Goal: Information Seeking & Learning: Learn about a topic

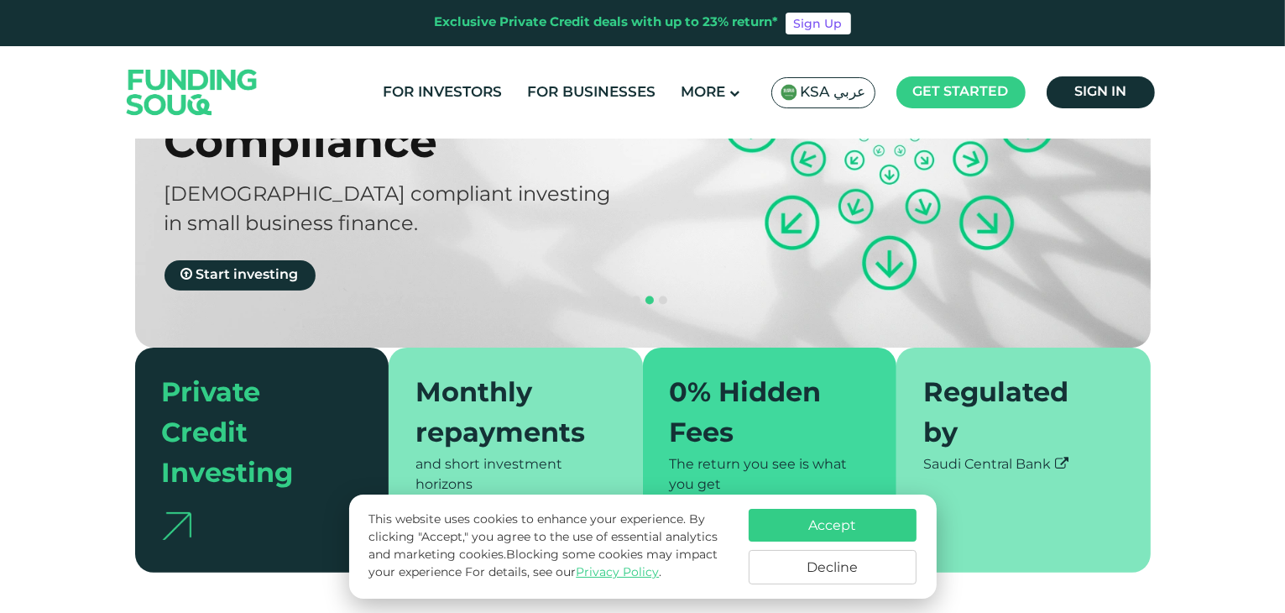
scroll to position [503, 0]
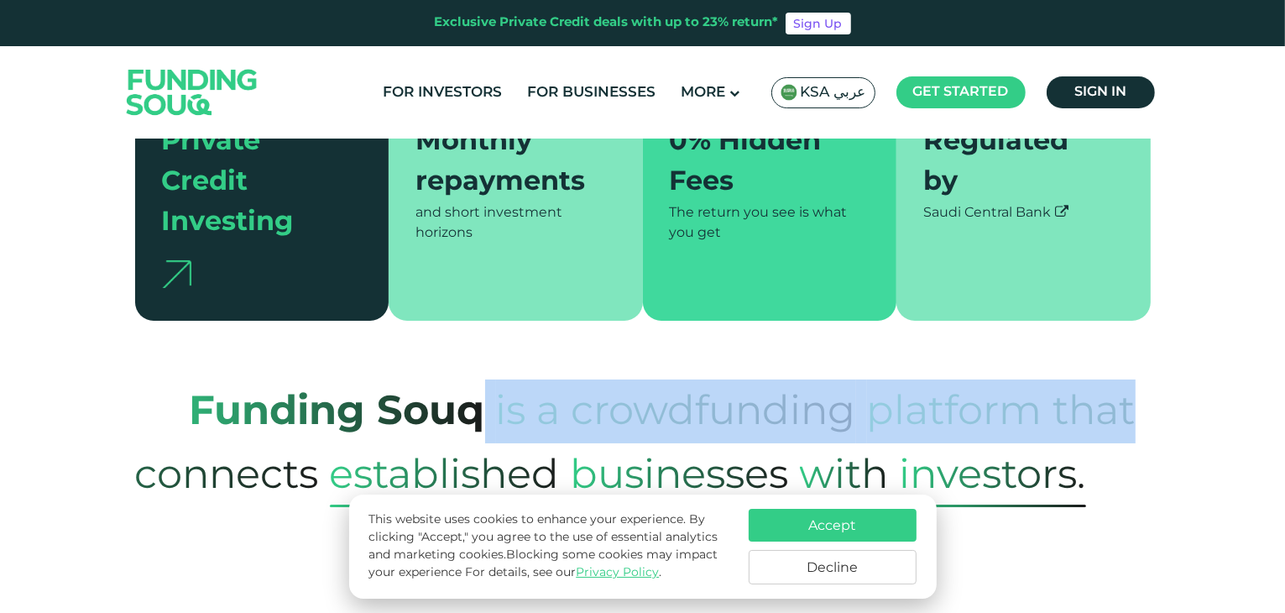
drag, startPoint x: 477, startPoint y: 375, endPoint x: 1129, endPoint y: 378, distance: 651.1
click at [1129, 379] on p "Funding Souq is a crowdfunding platform that connects established Businesses wi…" at bounding box center [642, 443] width 1015 height 128
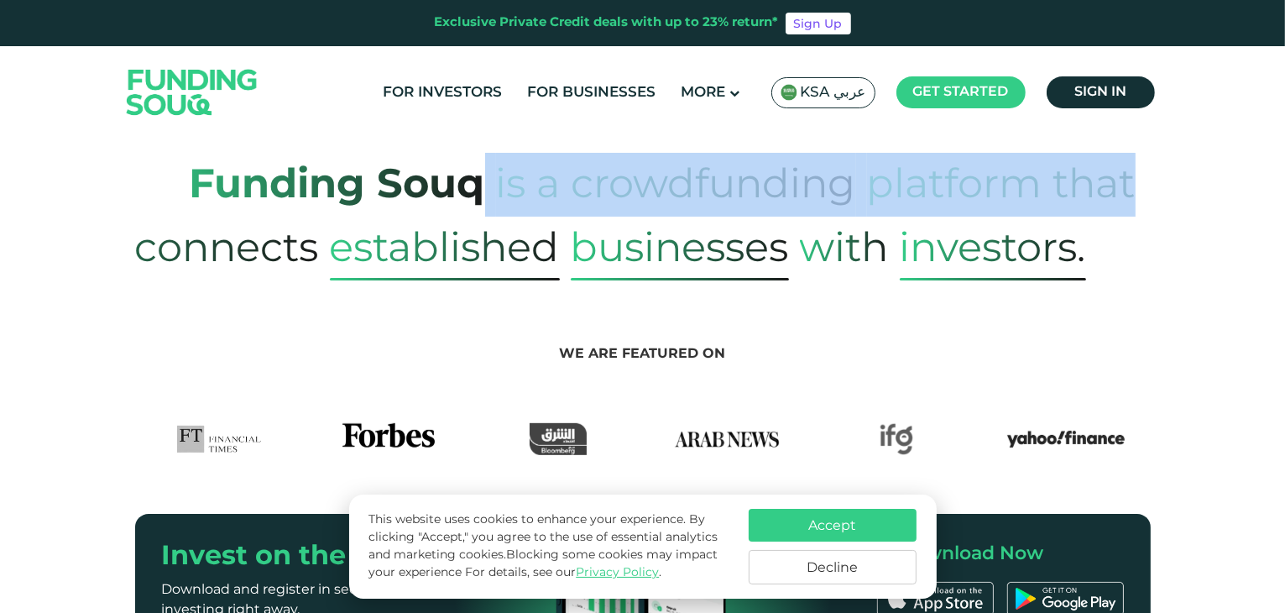
scroll to position [839, 0]
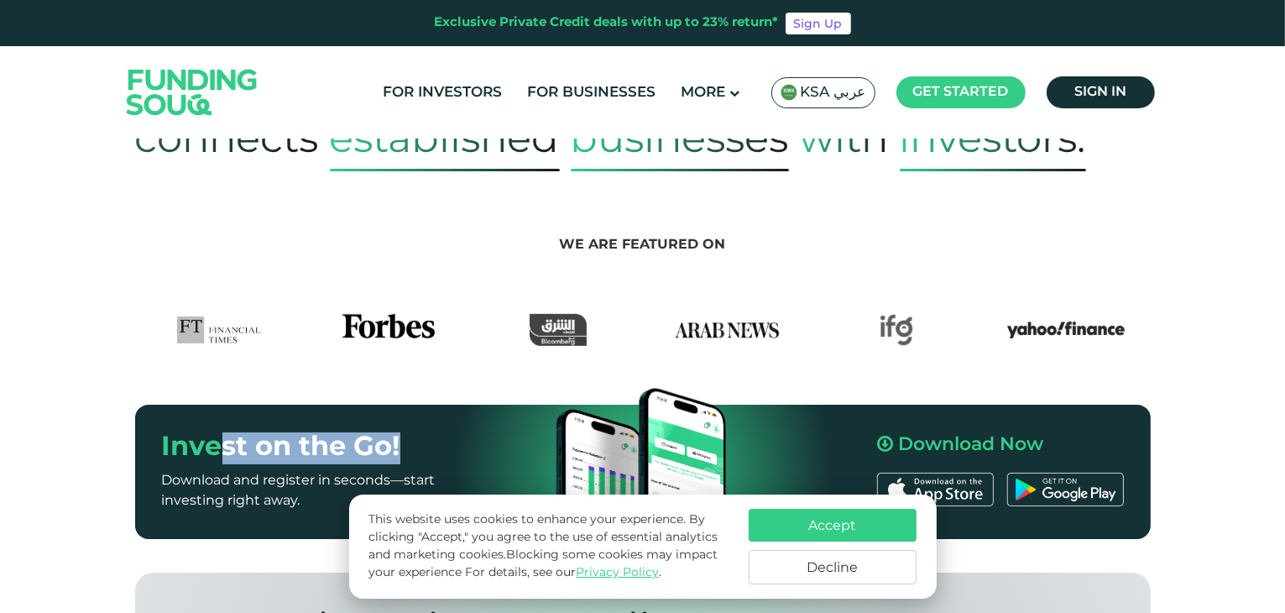
drag, startPoint x: 279, startPoint y: 400, endPoint x: 404, endPoint y: 404, distance: 124.2
click at [403, 432] on h2 "Invest on the Go!" at bounding box center [369, 448] width 415 height 32
click at [404, 432] on h2 "Invest on the Go!" at bounding box center [369, 448] width 415 height 32
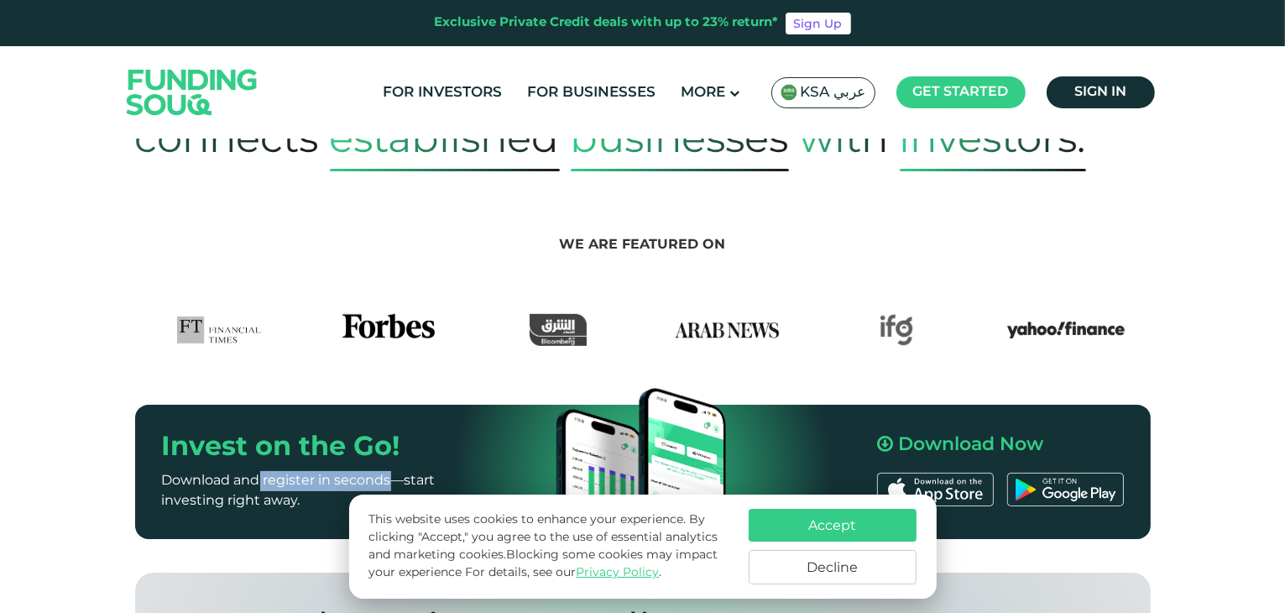
drag, startPoint x: 296, startPoint y: 429, endPoint x: 413, endPoint y: 427, distance: 116.6
click at [409, 471] on p "Download and register in seconds—start investing right away." at bounding box center [328, 491] width 332 height 40
click at [413, 471] on p "Download and register in seconds—start investing right away." at bounding box center [328, 491] width 332 height 40
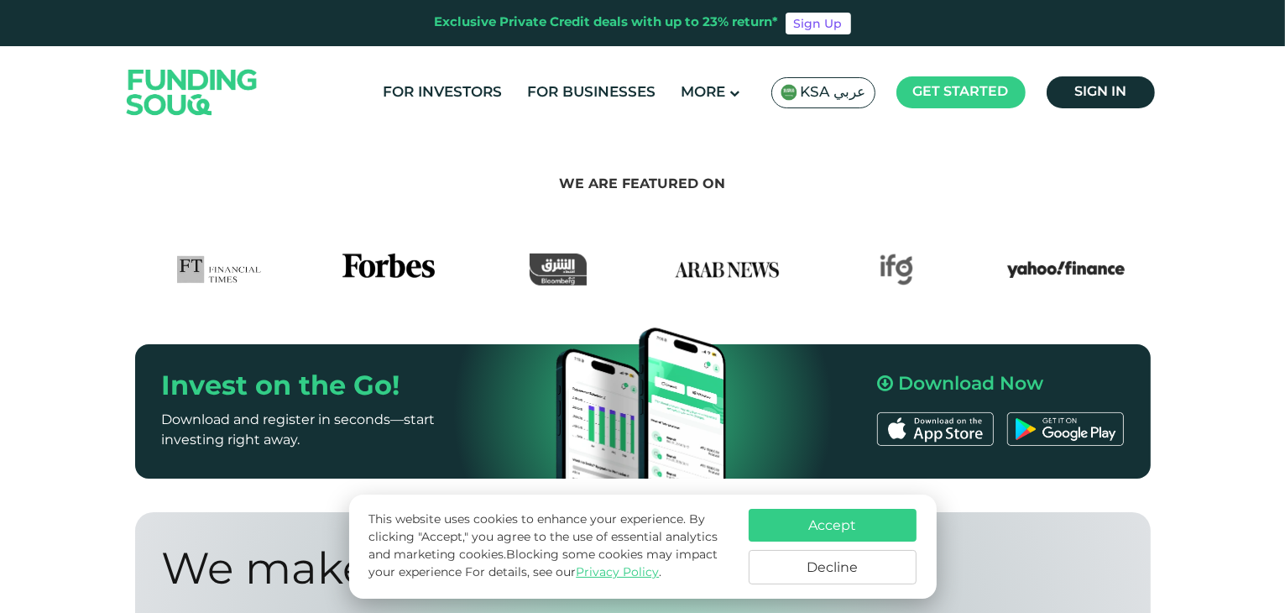
scroll to position [1007, 0]
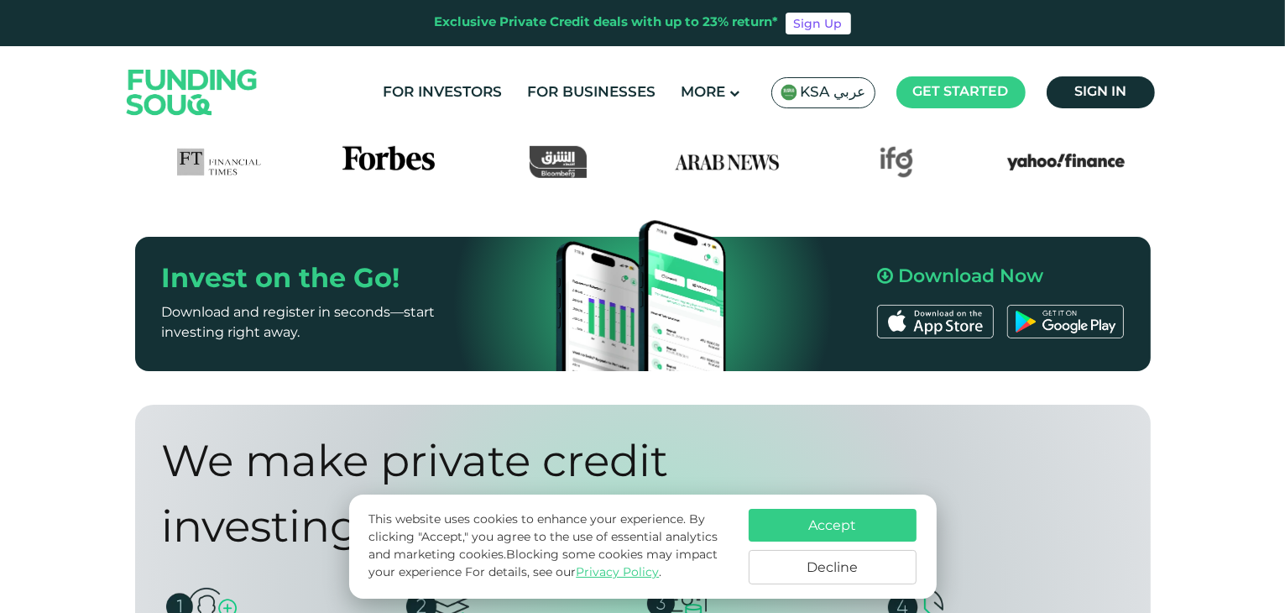
drag, startPoint x: 322, startPoint y: 422, endPoint x: 802, endPoint y: 418, distance: 480.0
click at [798, 431] on div "We make private credit investing Fast, safe, & Easy" at bounding box center [594, 496] width 865 height 131
click at [802, 431] on div "We make private credit investing Fast, safe, & Easy" at bounding box center [594, 496] width 865 height 131
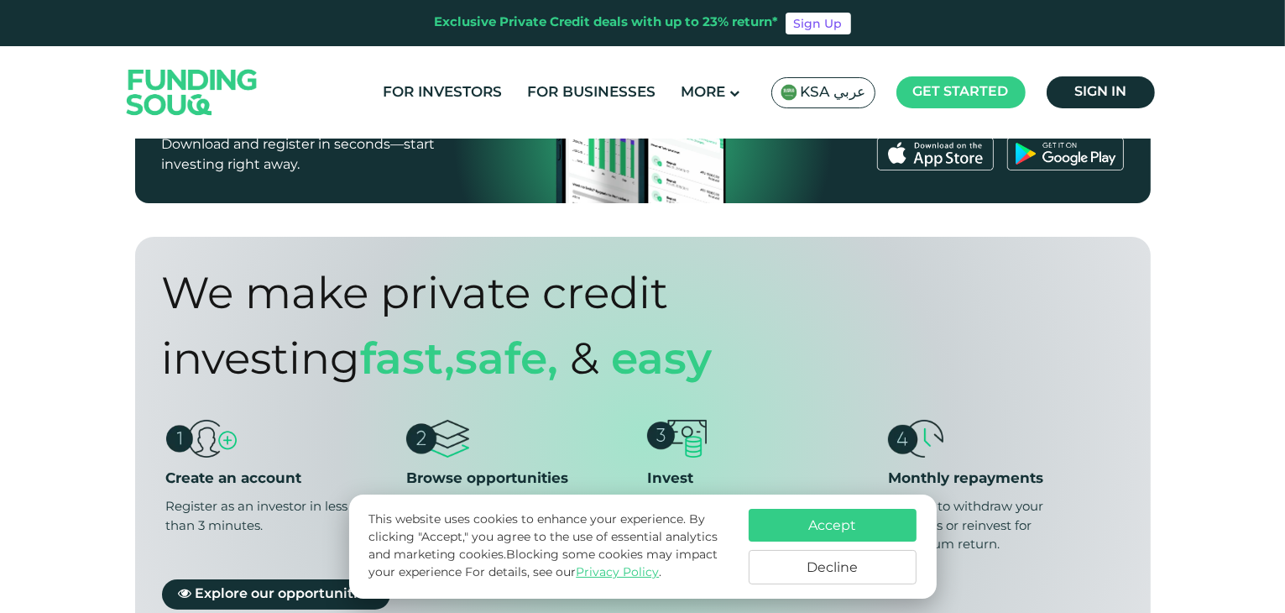
drag, startPoint x: 255, startPoint y: 454, endPoint x: 339, endPoint y: 457, distance: 84.0
click at [339, 497] on div "Register as an investor in less than 3 minutes." at bounding box center [264, 516] width 196 height 38
click at [345, 497] on div "Register as an investor in less than 3 minutes." at bounding box center [264, 516] width 196 height 38
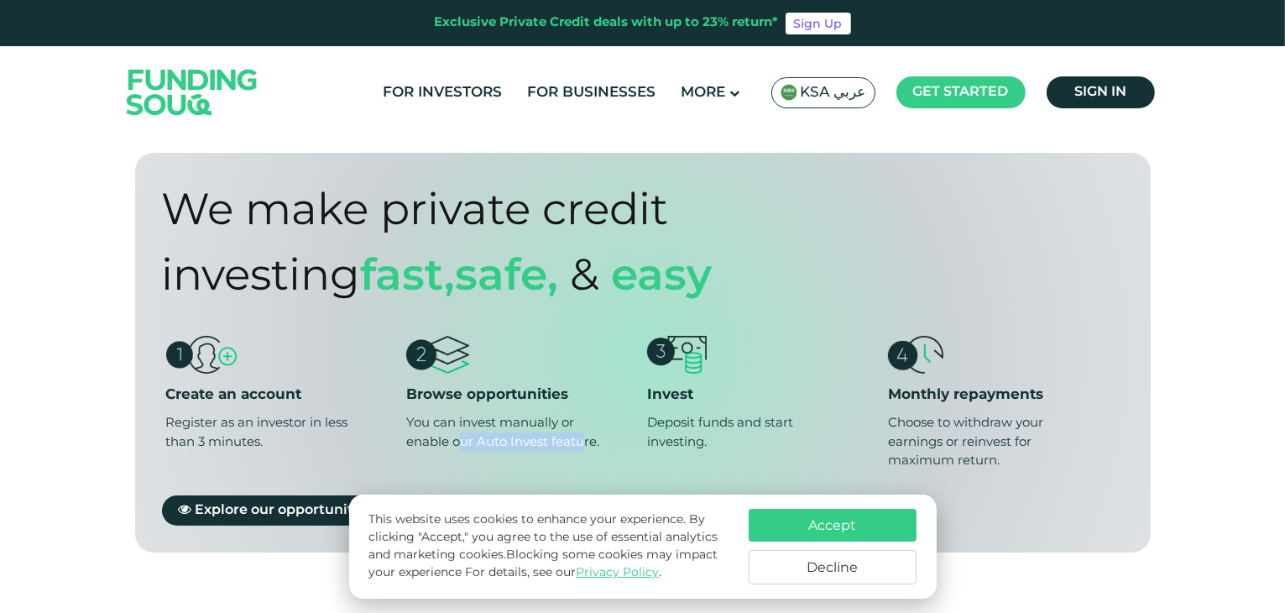
drag, startPoint x: 451, startPoint y: 370, endPoint x: 606, endPoint y: 370, distance: 155.2
click at [606, 370] on li "Browse opportunities You can invest manually or enable our Auto Invest feature." at bounding box center [521, 403] width 231 height 134
click at [486, 413] on div "You can invest manually or enable our Auto Invest feature." at bounding box center [504, 432] width 196 height 38
drag, startPoint x: 691, startPoint y: 375, endPoint x: 792, endPoint y: 378, distance: 100.7
click at [792, 413] on div "Deposit funds and start investing." at bounding box center [745, 432] width 196 height 38
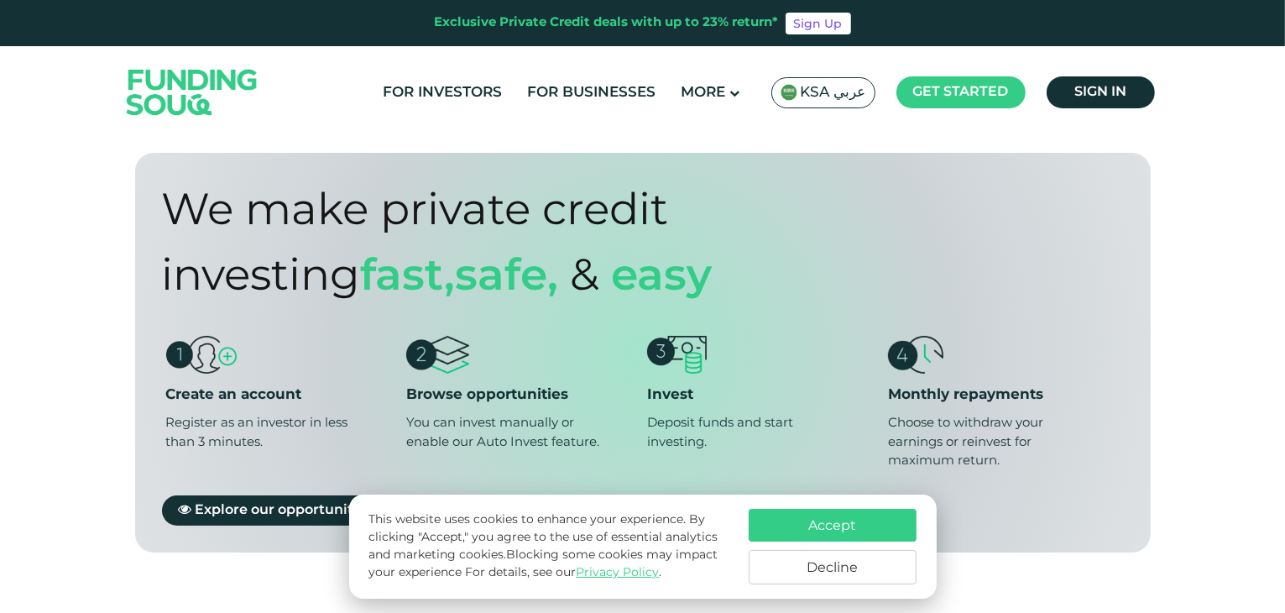
click at [997, 413] on div "Choose to withdraw your earnings or reinvest for maximum return." at bounding box center [986, 441] width 196 height 57
drag, startPoint x: 915, startPoint y: 370, endPoint x: 926, endPoint y: 404, distance: 35.3
click at [926, 413] on div "Choose to withdraw your earnings or reinvest for maximum return." at bounding box center [986, 441] width 196 height 57
click at [941, 413] on div "Choose to withdraw your earnings or reinvest for maximum return." at bounding box center [986, 441] width 196 height 57
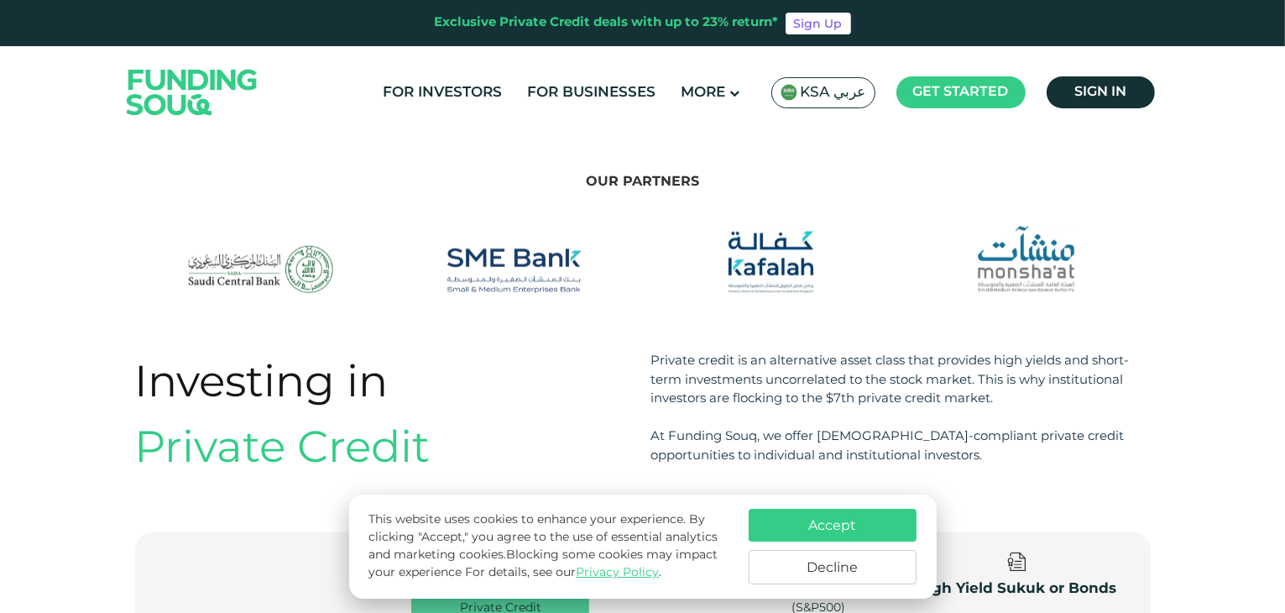
scroll to position [1762, 0]
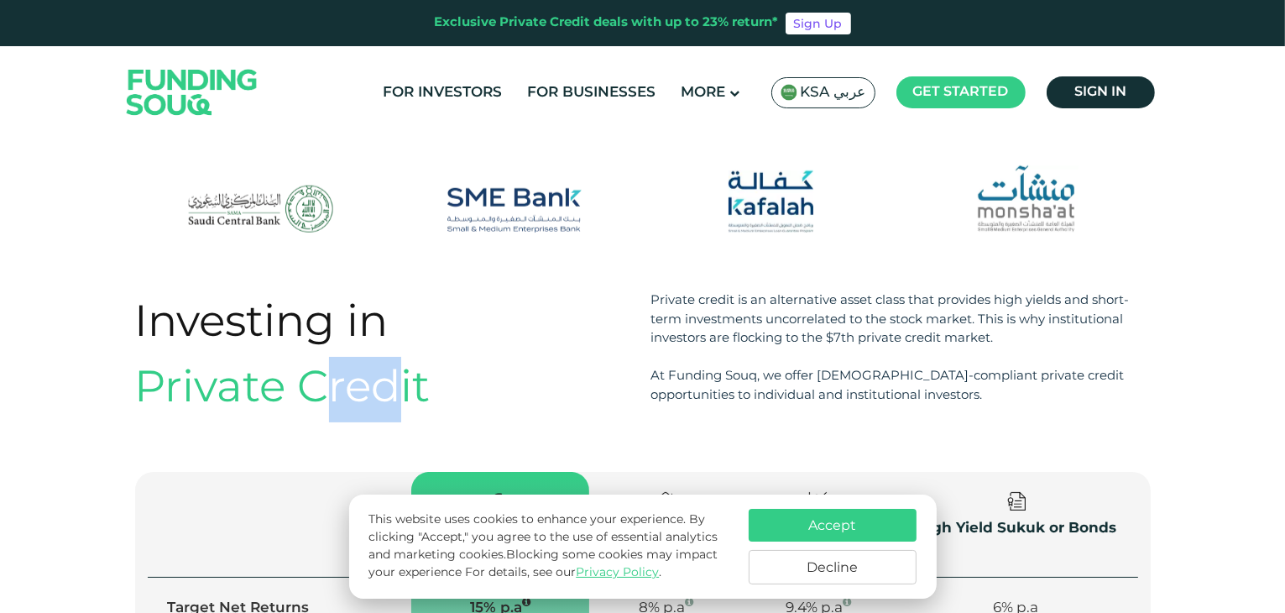
drag, startPoint x: 332, startPoint y: 346, endPoint x: 406, endPoint y: 347, distance: 73.8
click at [403, 357] on div "Private Credit" at bounding box center [384, 389] width 499 height 65
click at [413, 357] on div "Private Credit" at bounding box center [384, 389] width 499 height 65
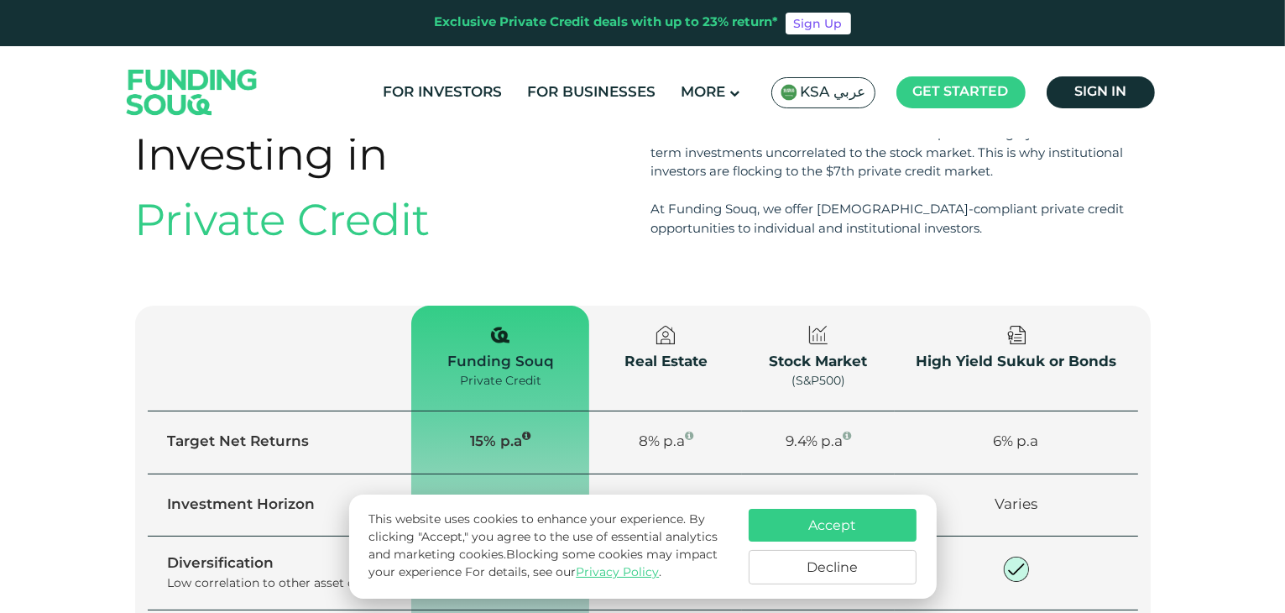
scroll to position [1930, 0]
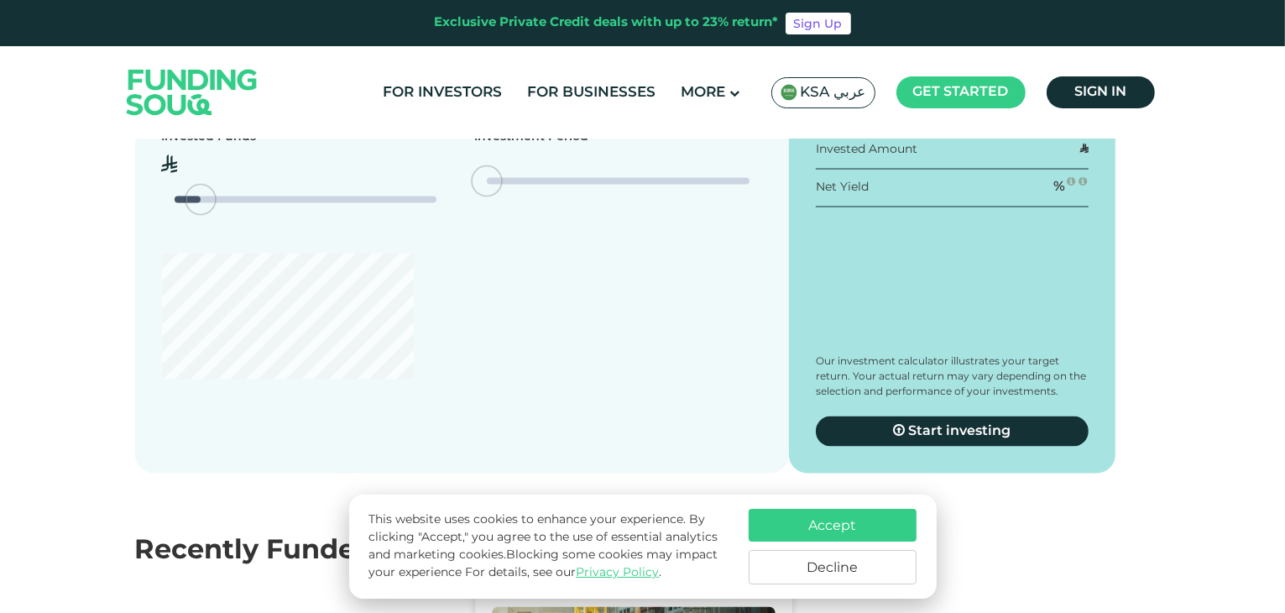
type tc-range-slider "4"
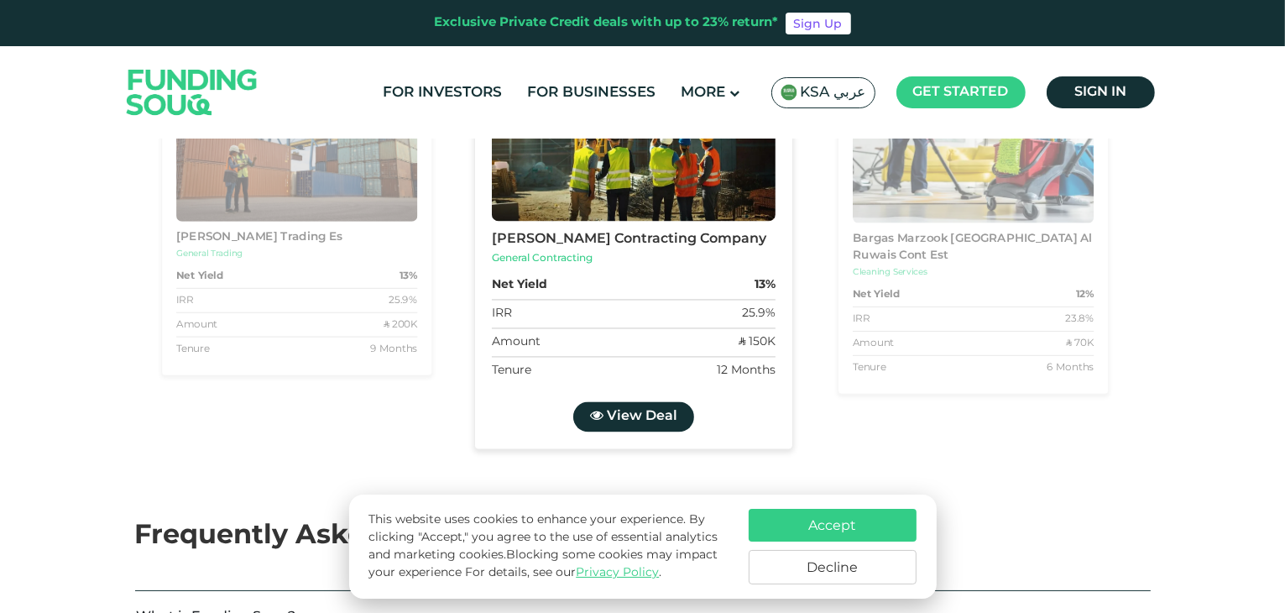
scroll to position [3440, 0]
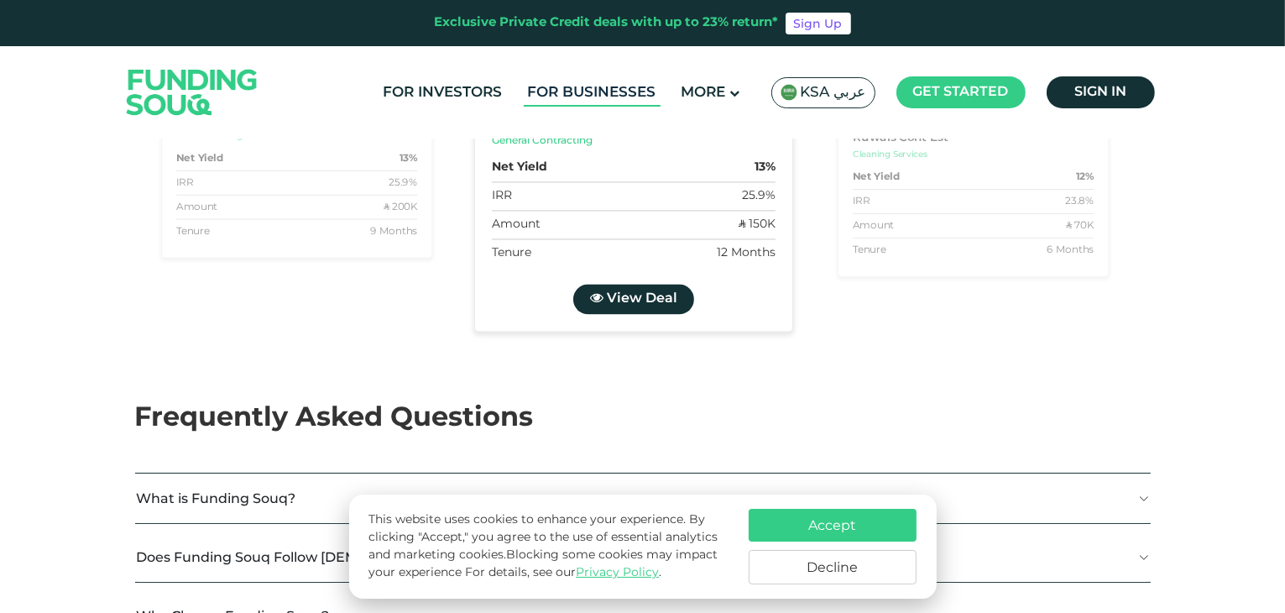
click at [598, 96] on link "For Businesses" at bounding box center [592, 93] width 137 height 28
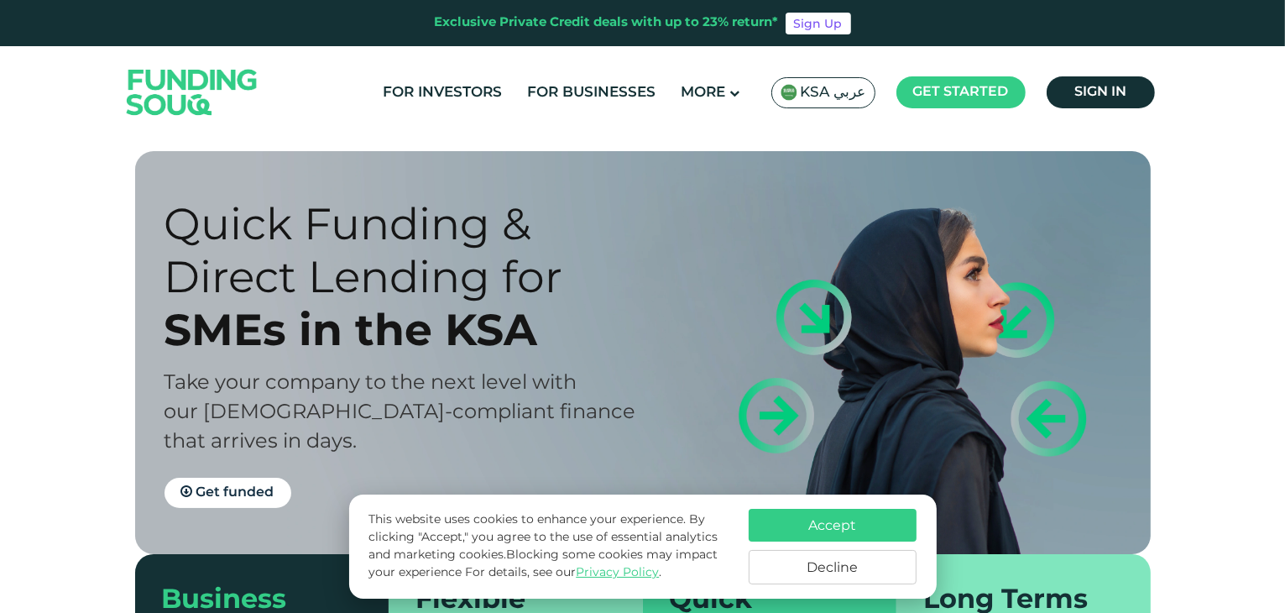
drag, startPoint x: 238, startPoint y: 332, endPoint x: 473, endPoint y: 331, distance: 234.9
click at [470, 331] on div "SMEs in the KSA" at bounding box center [418, 329] width 508 height 53
click at [473, 331] on div "SMEs in the KSA" at bounding box center [418, 329] width 508 height 53
click at [399, 331] on div "SMEs in the KSA" at bounding box center [418, 329] width 508 height 53
drag, startPoint x: 443, startPoint y: 338, endPoint x: 564, endPoint y: 339, distance: 120.8
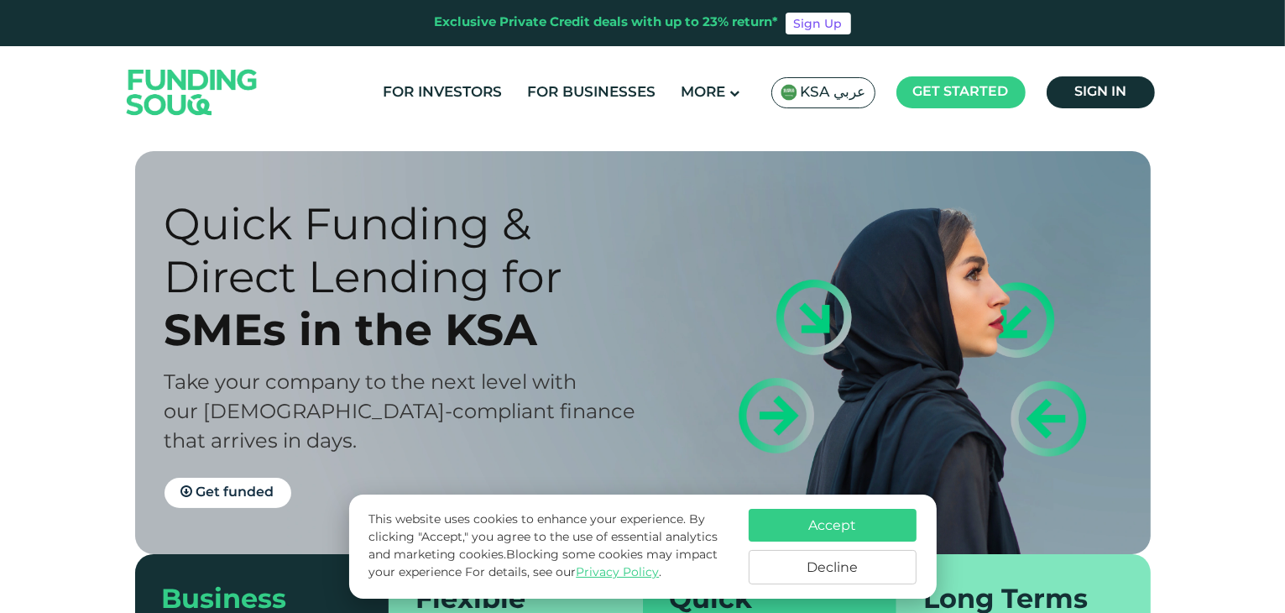
click at [540, 339] on div "SMEs in the KSA" at bounding box center [418, 329] width 508 height 53
click at [567, 339] on div "SMEs in the KSA" at bounding box center [418, 329] width 508 height 53
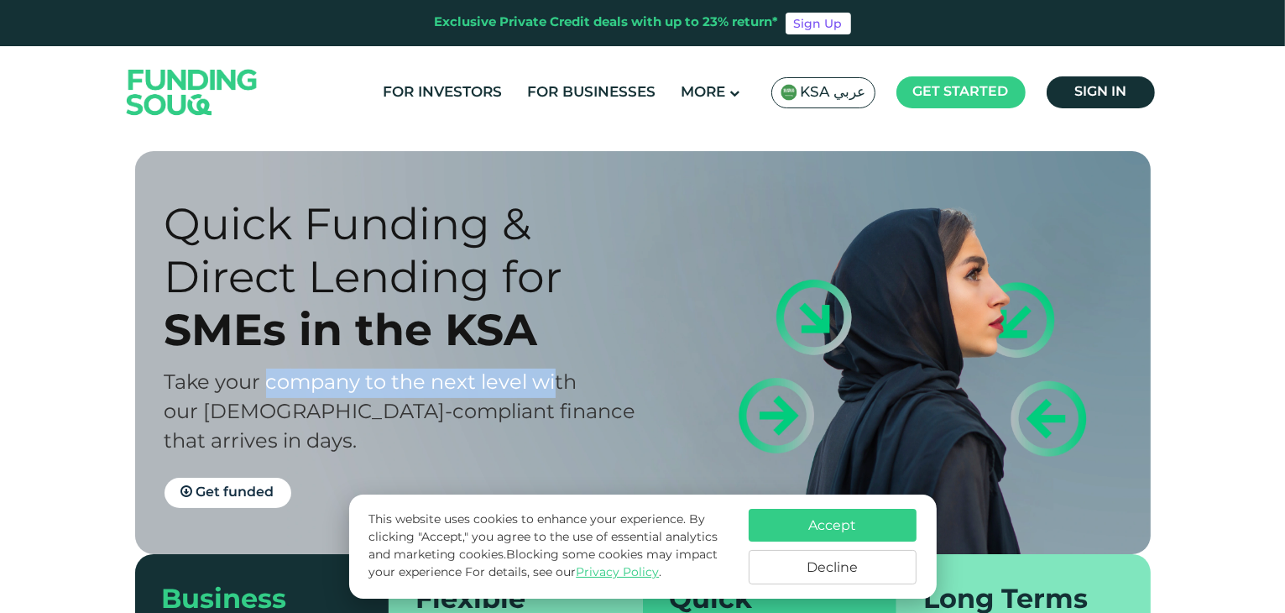
drag, startPoint x: 398, startPoint y: 392, endPoint x: 566, endPoint y: 390, distance: 167.8
click at [560, 390] on span "Take your company to the next level with our Shariah-compliant finance that arr…" at bounding box center [400, 412] width 472 height 78
click at [566, 390] on span "Take your company to the next level with our Shariah-compliant finance that arr…" at bounding box center [400, 412] width 472 height 78
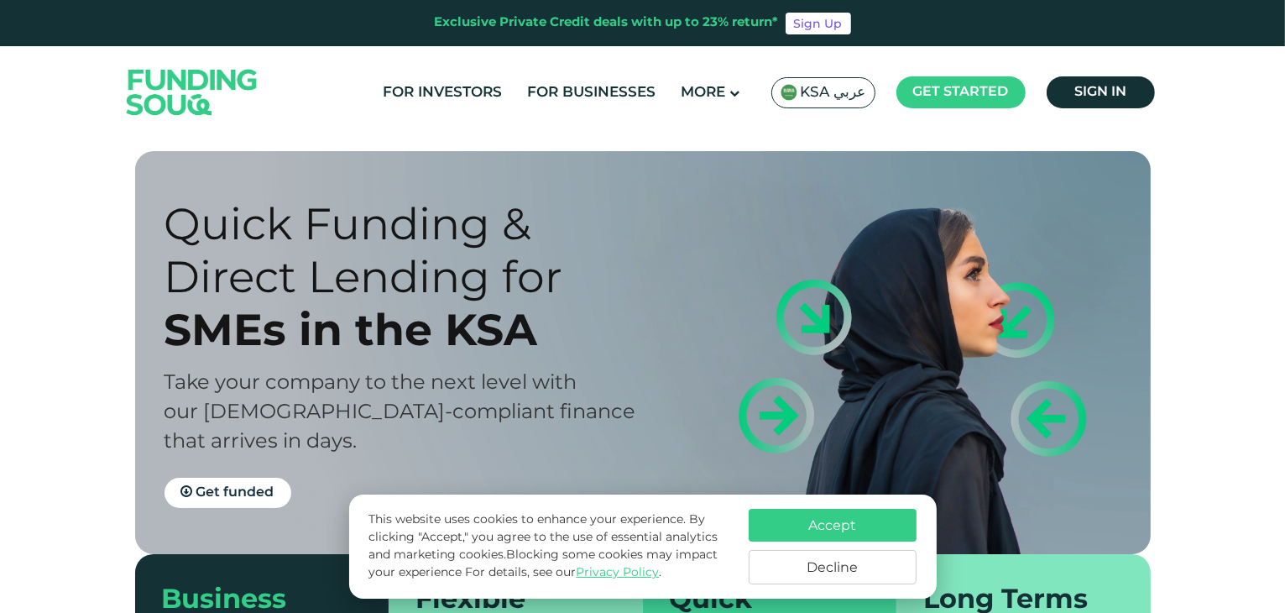
click at [289, 406] on div "Take your company to the next level with our Shariah-compliant finance that arr…" at bounding box center [418, 412] width 508 height 88
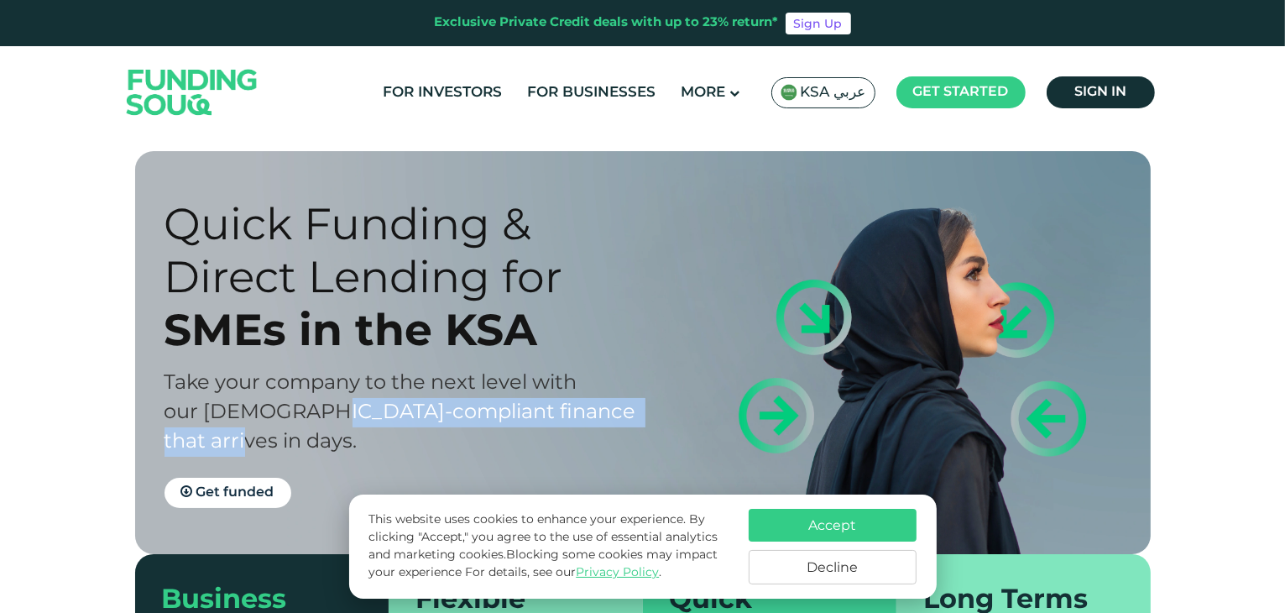
drag, startPoint x: 326, startPoint y: 425, endPoint x: 660, endPoint y: 417, distance: 334.0
click at [660, 417] on div "Take your company to the next level with our Shariah-compliant finance that arr…" at bounding box center [418, 412] width 508 height 88
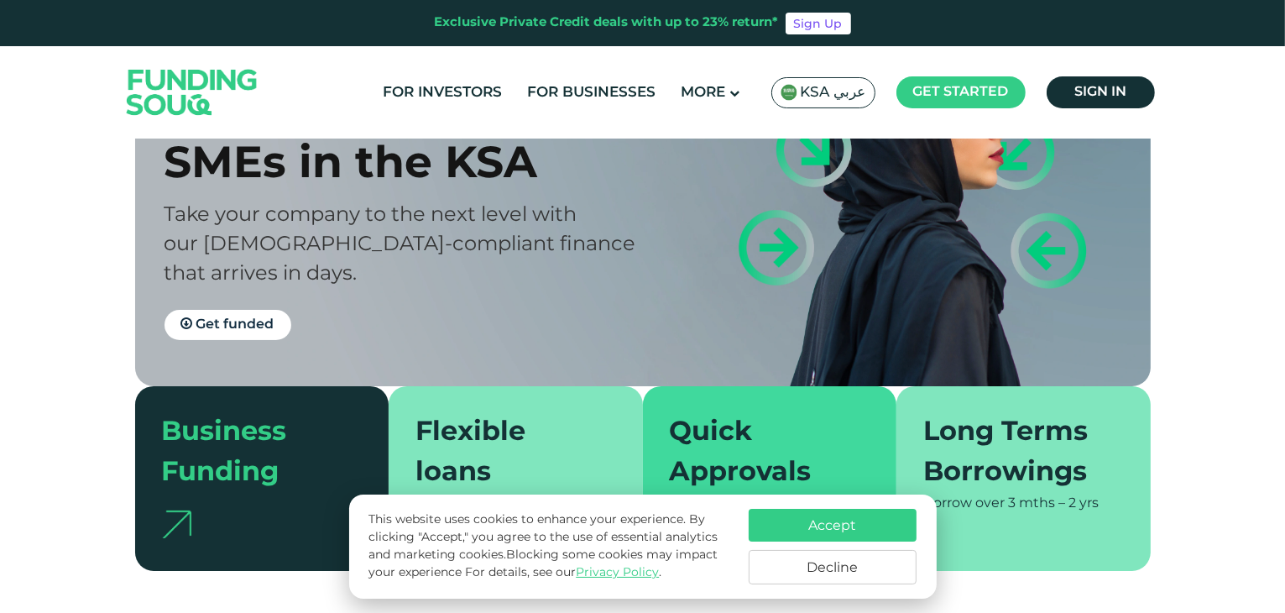
scroll to position [336, 0]
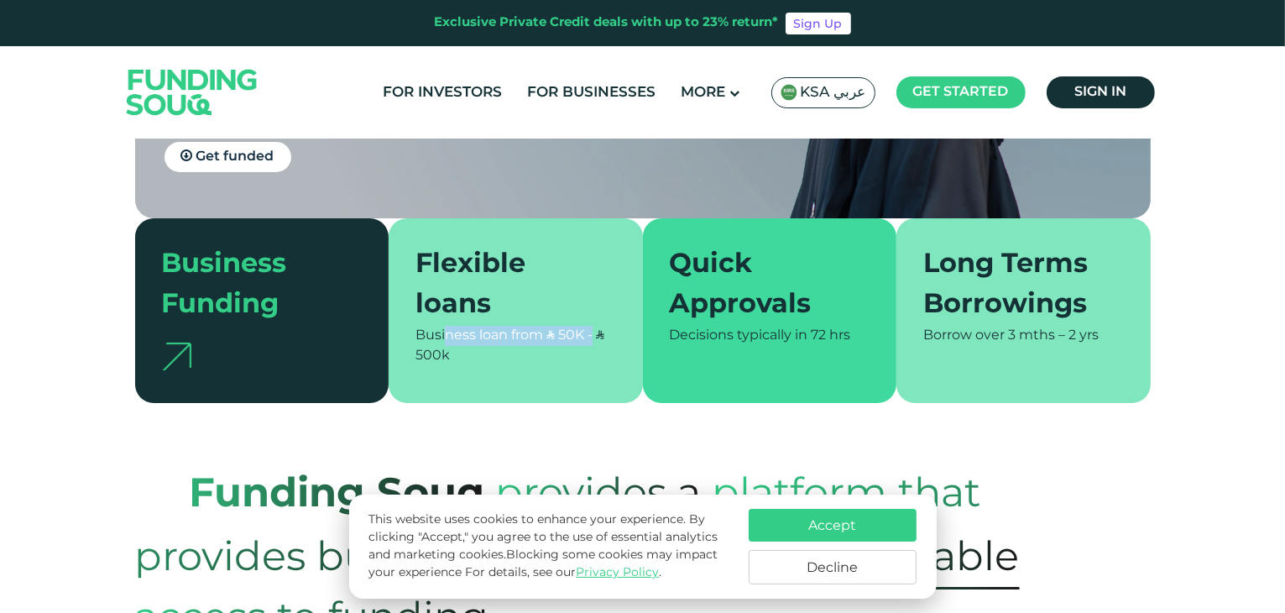
drag, startPoint x: 450, startPoint y: 340, endPoint x: 592, endPoint y: 338, distance: 141.8
click at [592, 338] on div "Business loan from ʢ 50K - ʢ 500k" at bounding box center [515, 346] width 201 height 40
click at [597, 338] on span "ʢ 50K - ʢ 500k" at bounding box center [509, 345] width 189 height 33
drag, startPoint x: 464, startPoint y: 356, endPoint x: 495, endPoint y: 356, distance: 31.0
click at [480, 356] on div "Business loan from ʢ 50K - ʢ 500k" at bounding box center [515, 346] width 201 height 40
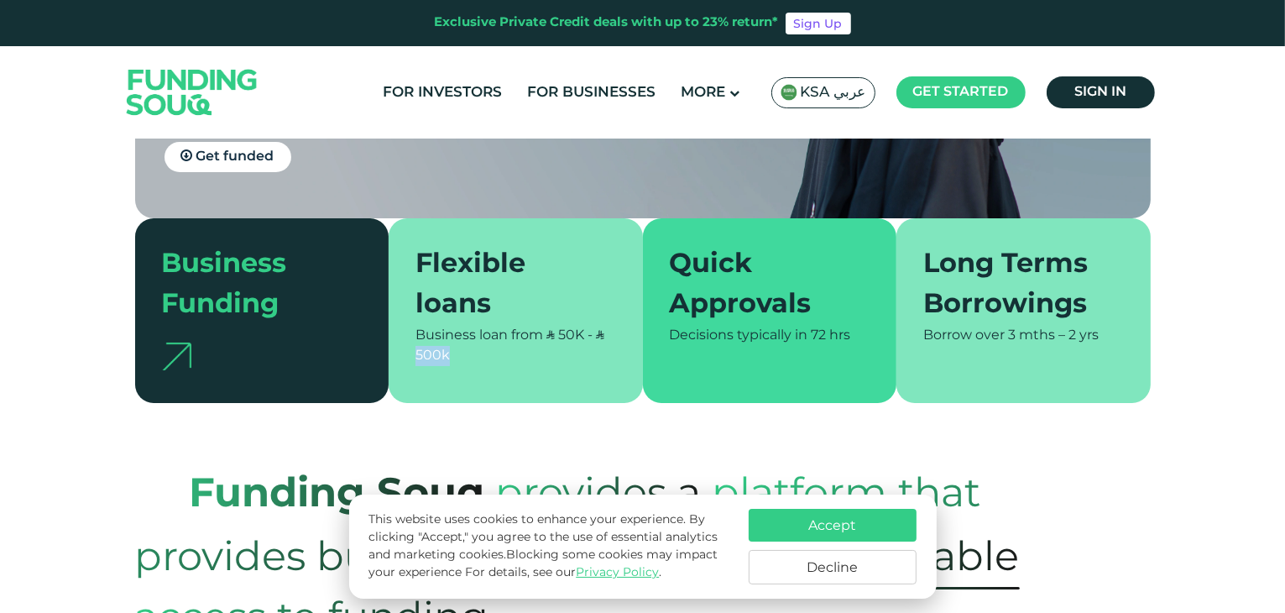
click at [495, 356] on div "Business loan from ʢ 50K - ʢ 500k" at bounding box center [515, 346] width 201 height 40
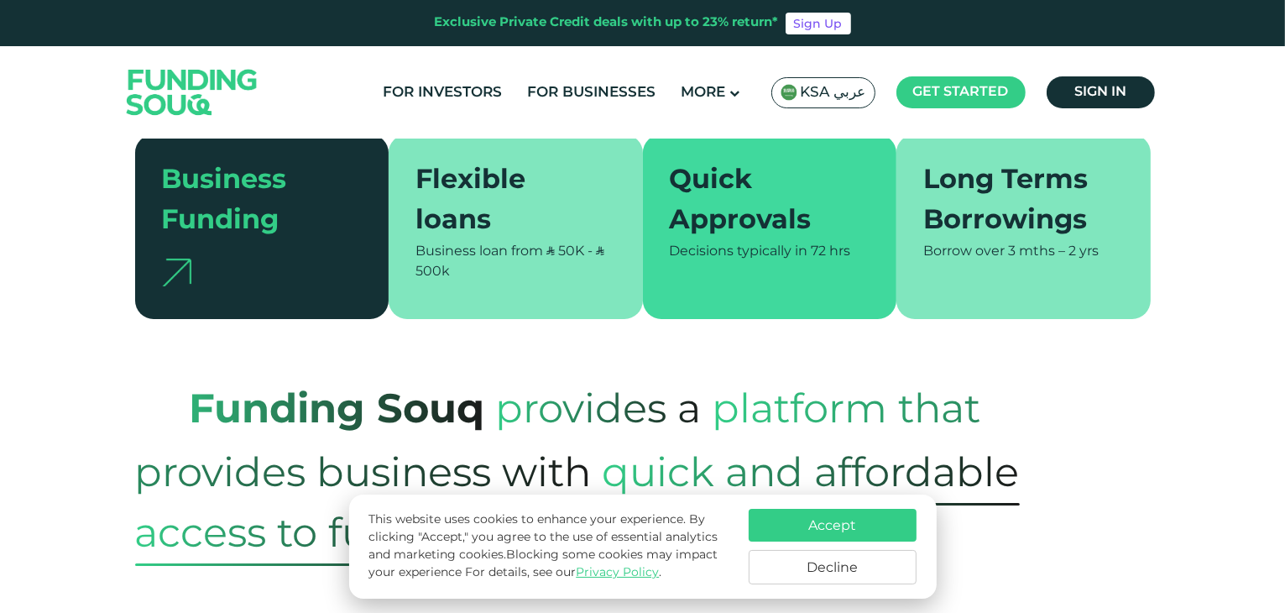
scroll to position [503, 0]
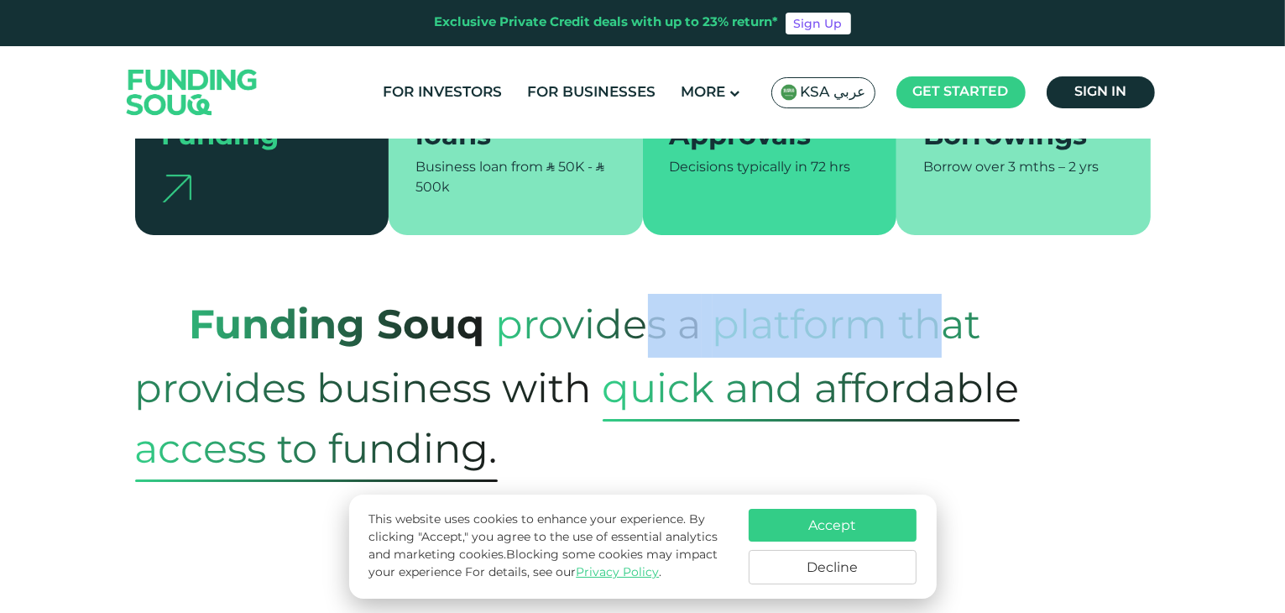
drag, startPoint x: 752, startPoint y: 310, endPoint x: 969, endPoint y: 315, distance: 217.4
click at [967, 315] on p "Funding Souq provides a platform that provides business with quick and affordab…" at bounding box center [642, 388] width 1015 height 188
click at [969, 315] on span "platform that provides business with" at bounding box center [558, 356] width 846 height 146
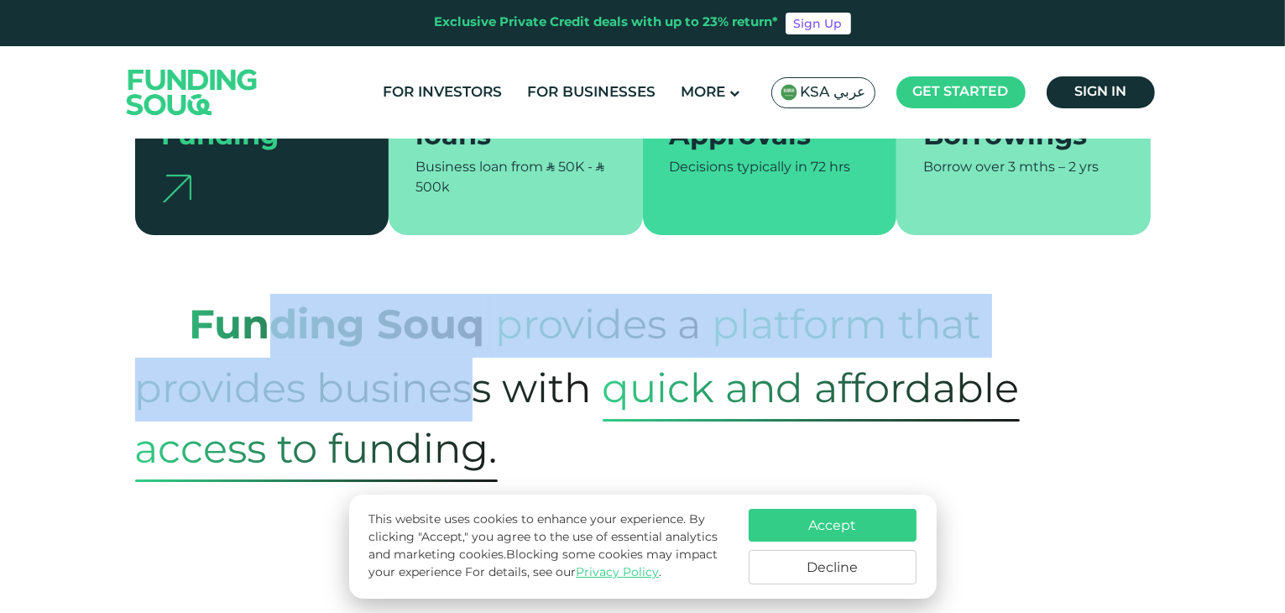
drag, startPoint x: 418, startPoint y: 355, endPoint x: 503, endPoint y: 358, distance: 85.7
click at [480, 356] on span "platform that provides business with" at bounding box center [558, 356] width 846 height 146
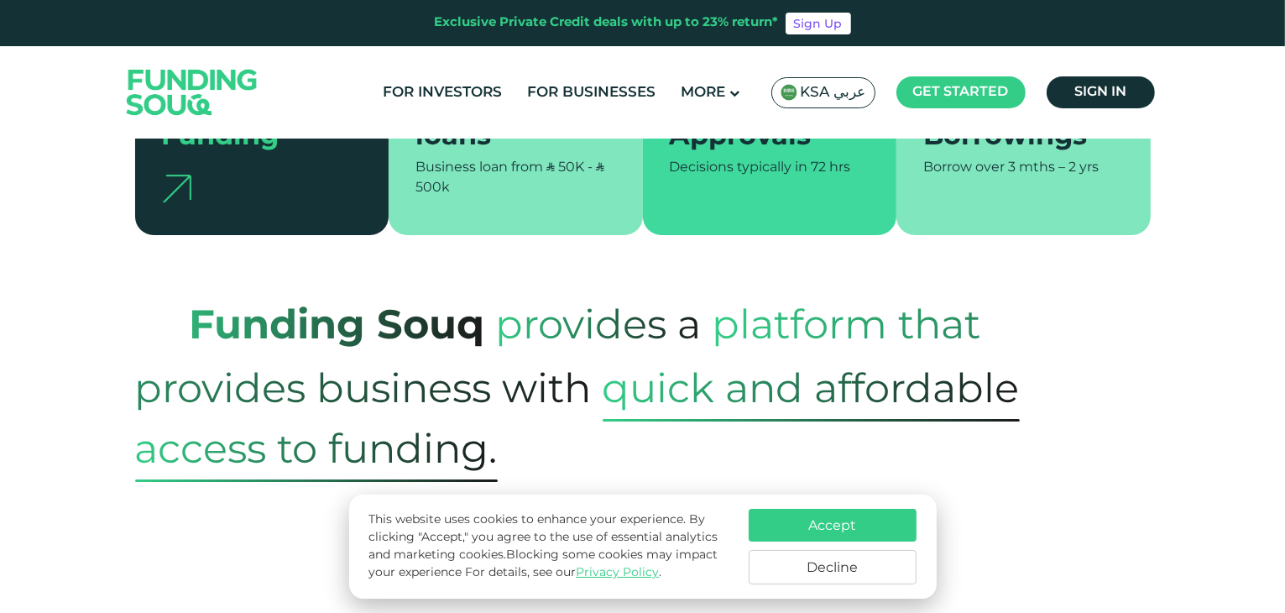
click at [503, 358] on span "platform that provides business with" at bounding box center [558, 356] width 846 height 146
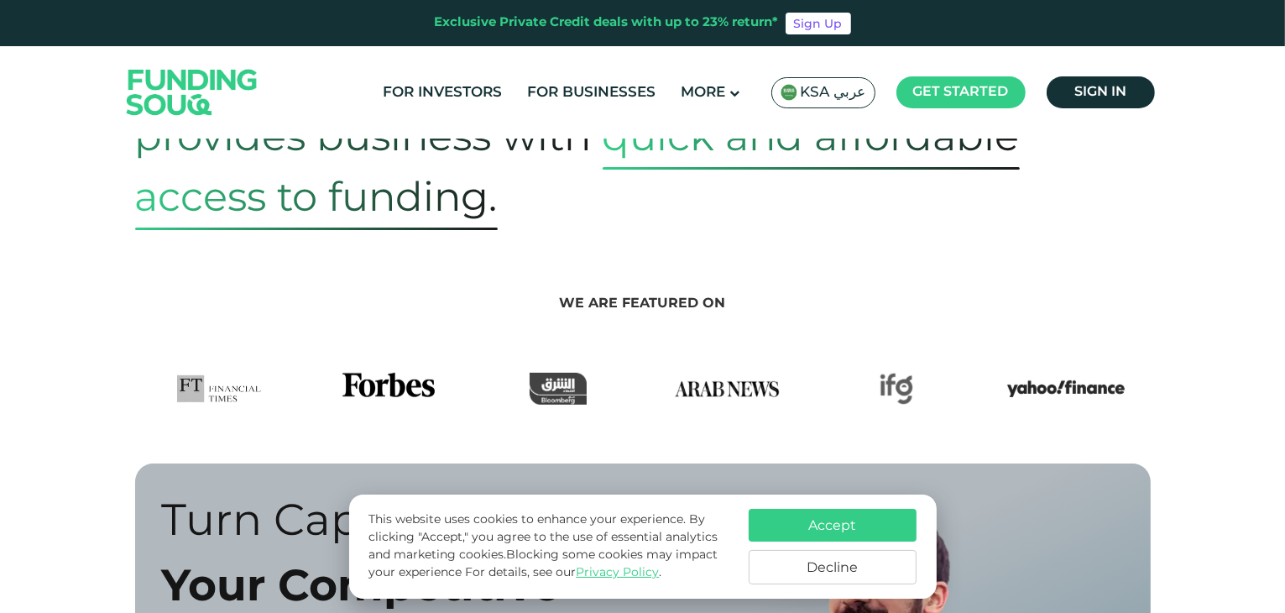
scroll to position [1007, 0]
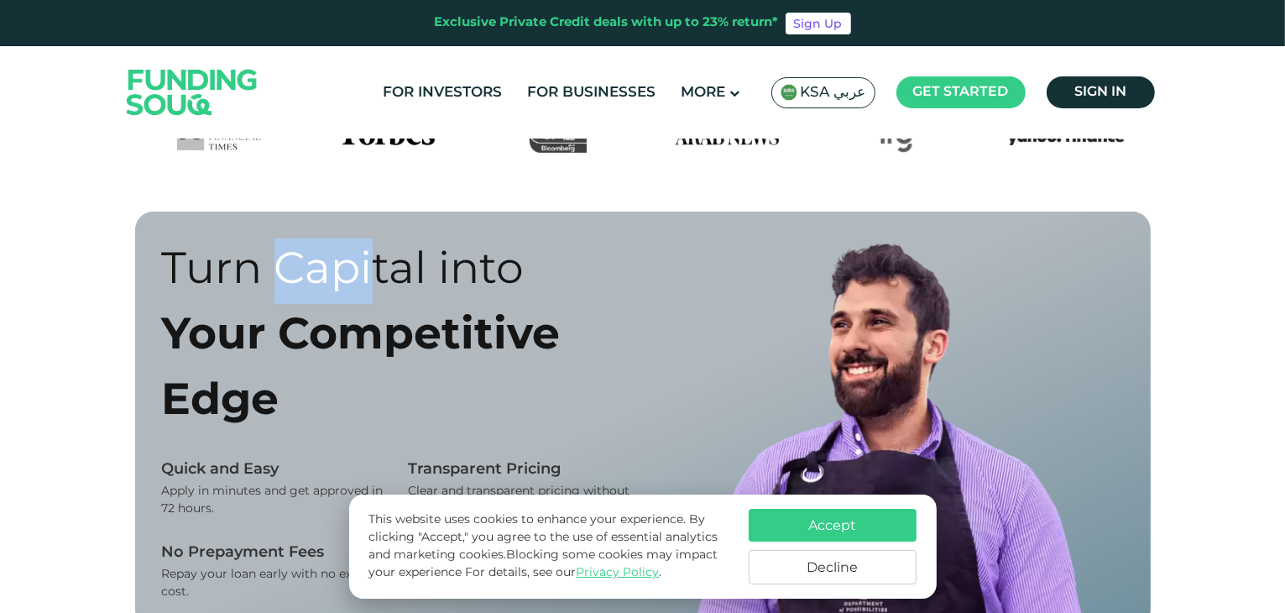
drag, startPoint x: 282, startPoint y: 274, endPoint x: 389, endPoint y: 289, distance: 108.3
click at [389, 289] on div "Turn Capital into" at bounding box center [396, 270] width 468 height 65
click at [396, 294] on div "Turn Capital into" at bounding box center [396, 270] width 468 height 65
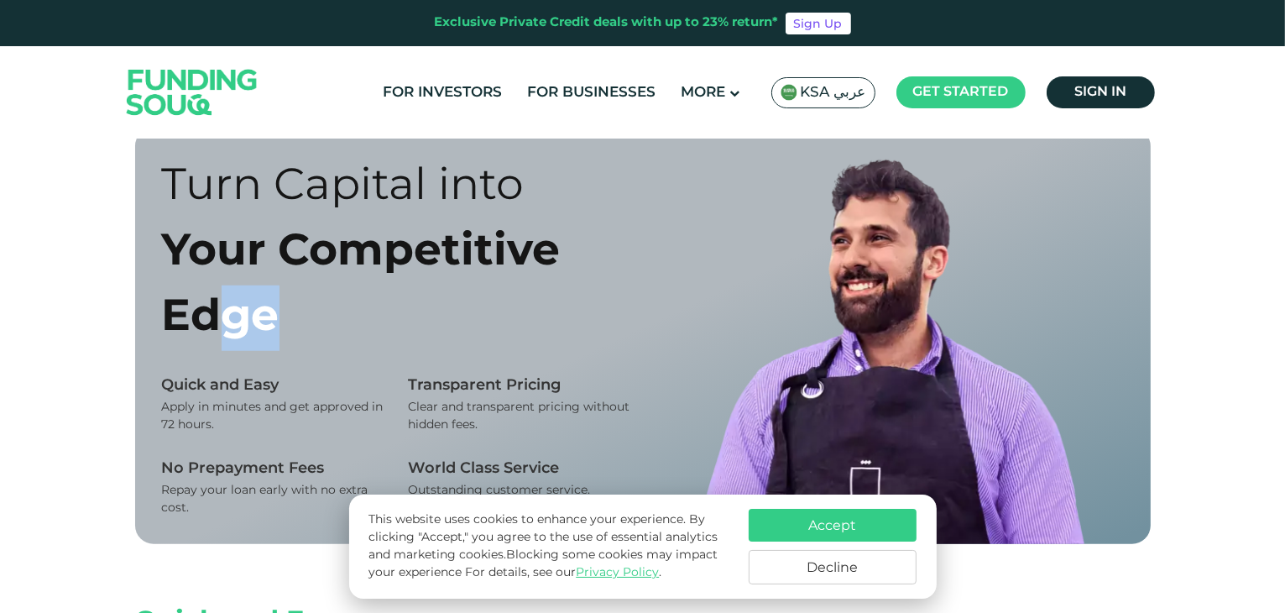
drag, startPoint x: 225, startPoint y: 319, endPoint x: 329, endPoint y: 335, distance: 105.3
click at [305, 332] on div "Your Competitive Edge" at bounding box center [396, 285] width 468 height 131
click at [354, 335] on div "Your Competitive Edge" at bounding box center [396, 285] width 468 height 131
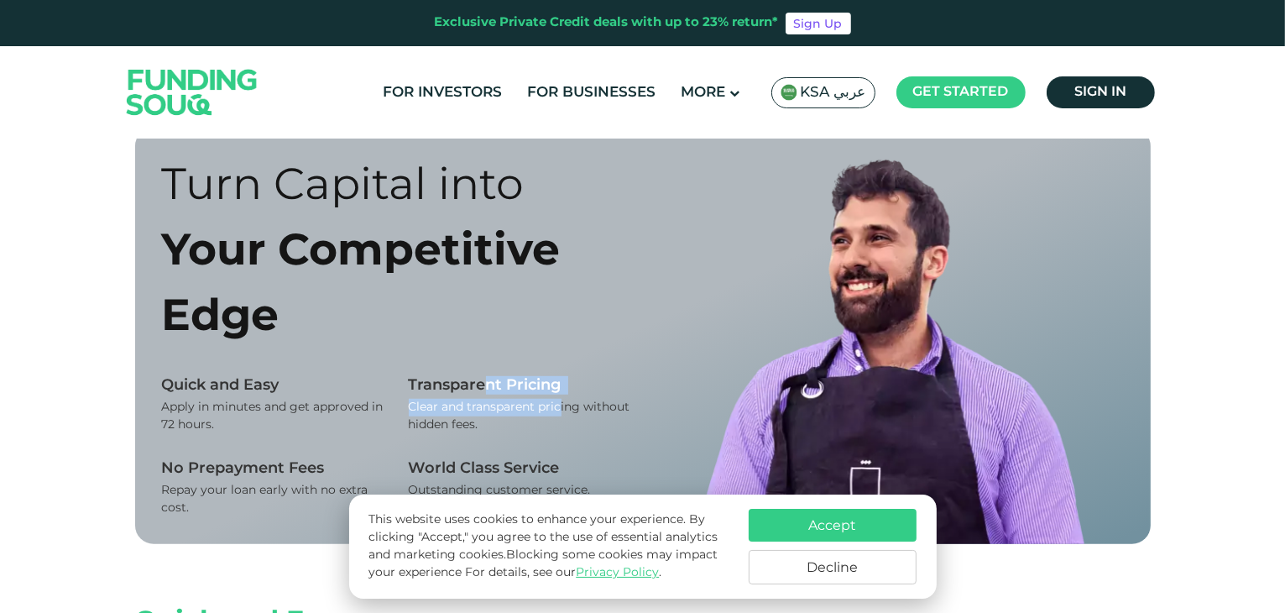
click at [574, 392] on div "Transparent Pricing Clear and transparent pricing without hidden fees." at bounding box center [520, 405] width 222 height 58
click at [577, 399] on div "Clear and transparent pricing without hidden fees." at bounding box center [520, 416] width 222 height 35
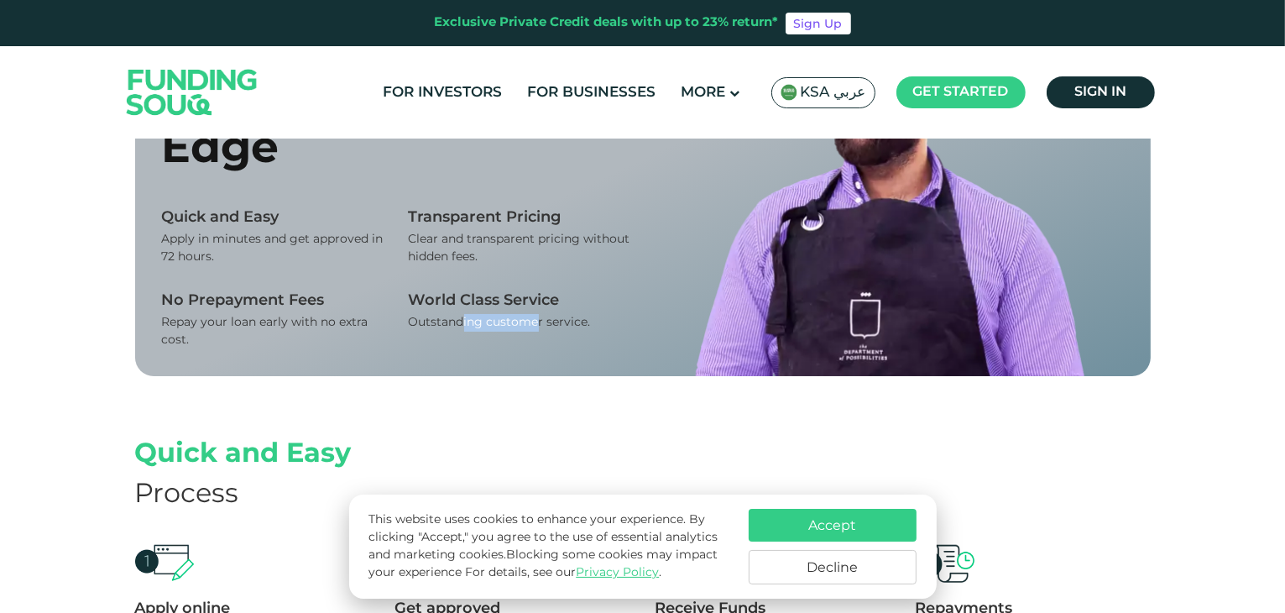
drag, startPoint x: 493, startPoint y: 314, endPoint x: 571, endPoint y: 316, distance: 77.2
click at [539, 316] on div "Outstanding customer service." at bounding box center [520, 323] width 222 height 18
click at [579, 316] on div "Outstanding customer service." at bounding box center [520, 323] width 222 height 18
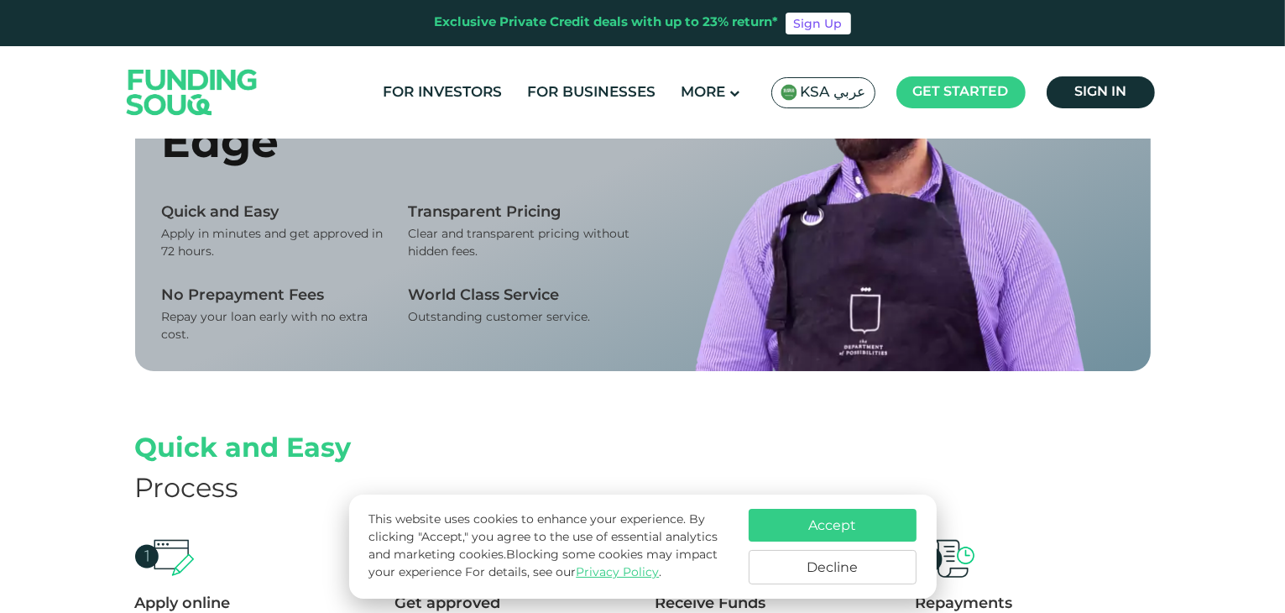
scroll to position [1426, 0]
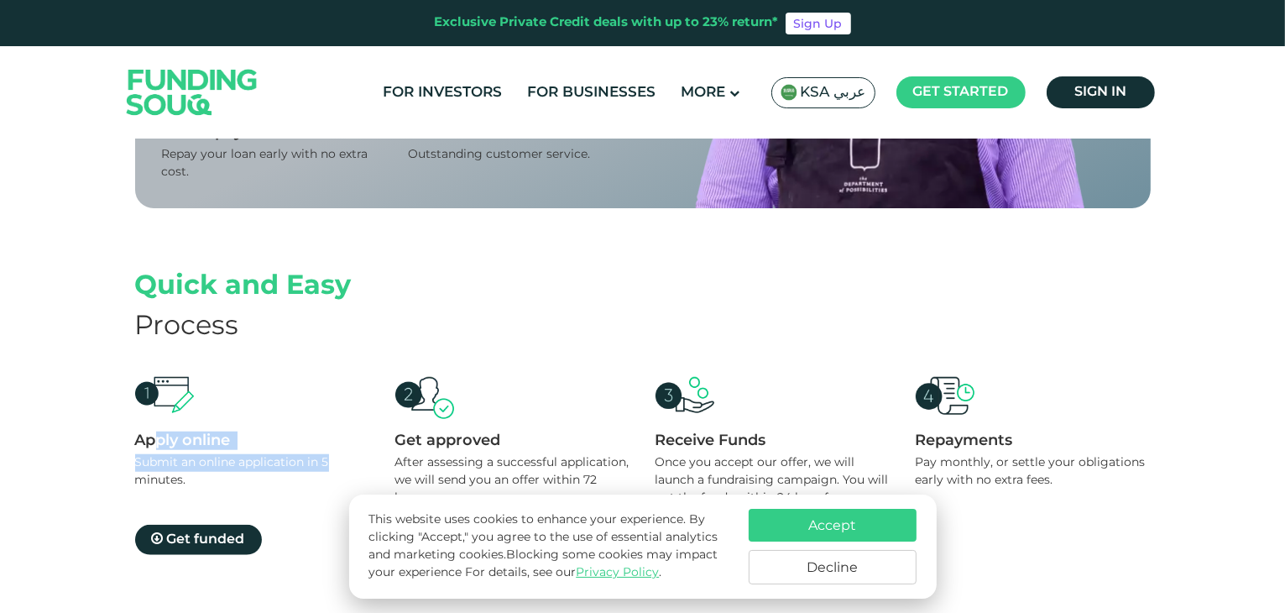
drag, startPoint x: 161, startPoint y: 439, endPoint x: 333, endPoint y: 444, distance: 172.1
click at [333, 444] on div "Apply online Submit an online application in 5 minutes." at bounding box center [252, 451] width 235 height 148
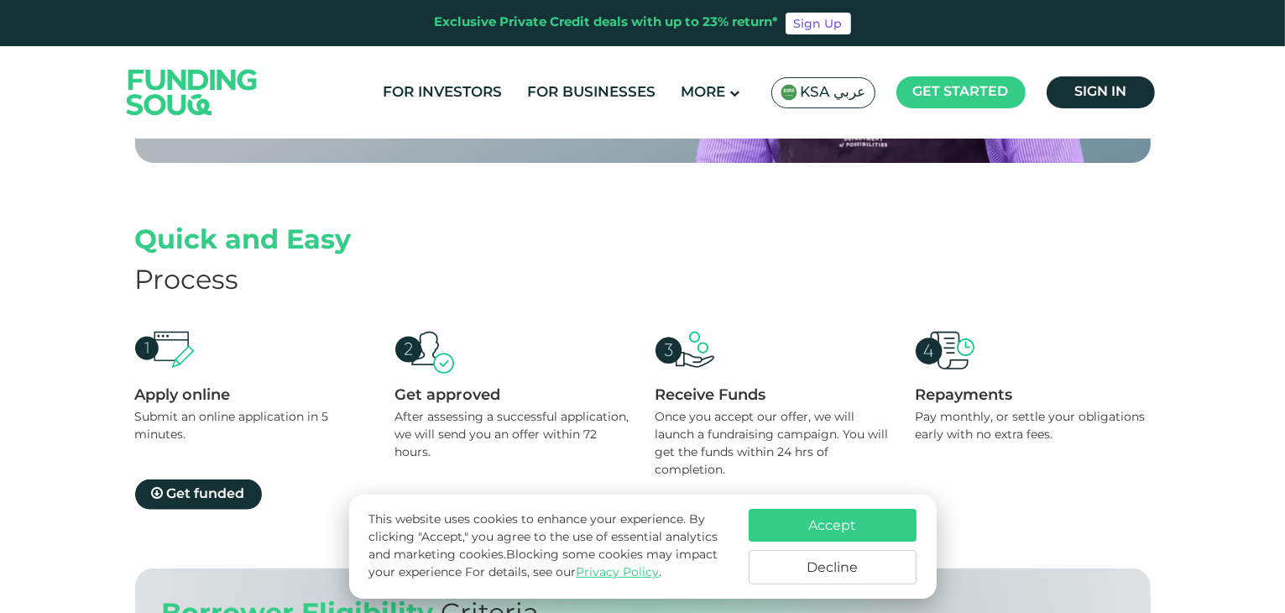
scroll to position [1510, 0]
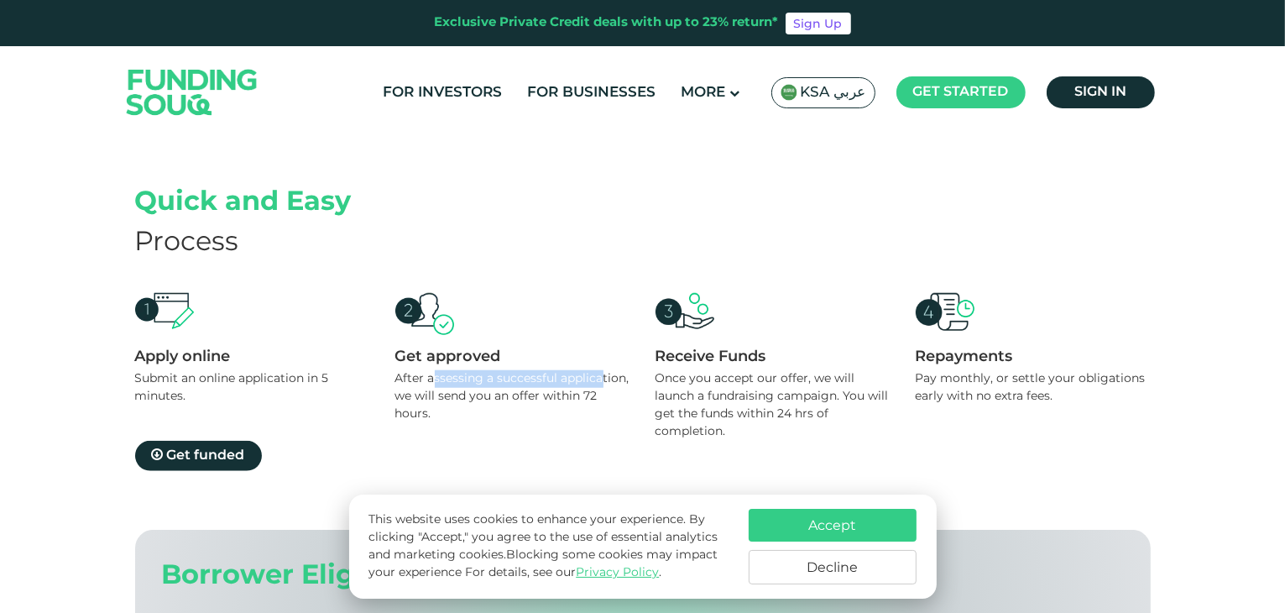
drag, startPoint x: 433, startPoint y: 377, endPoint x: 608, endPoint y: 374, distance: 175.4
click at [605, 374] on div "After assessing a successful application, we will send you an offer within 72 h…" at bounding box center [512, 396] width 235 height 53
click at [665, 378] on div "Once you accept our offer, we will launch a fundraising campaign. You will get …" at bounding box center [772, 405] width 235 height 70
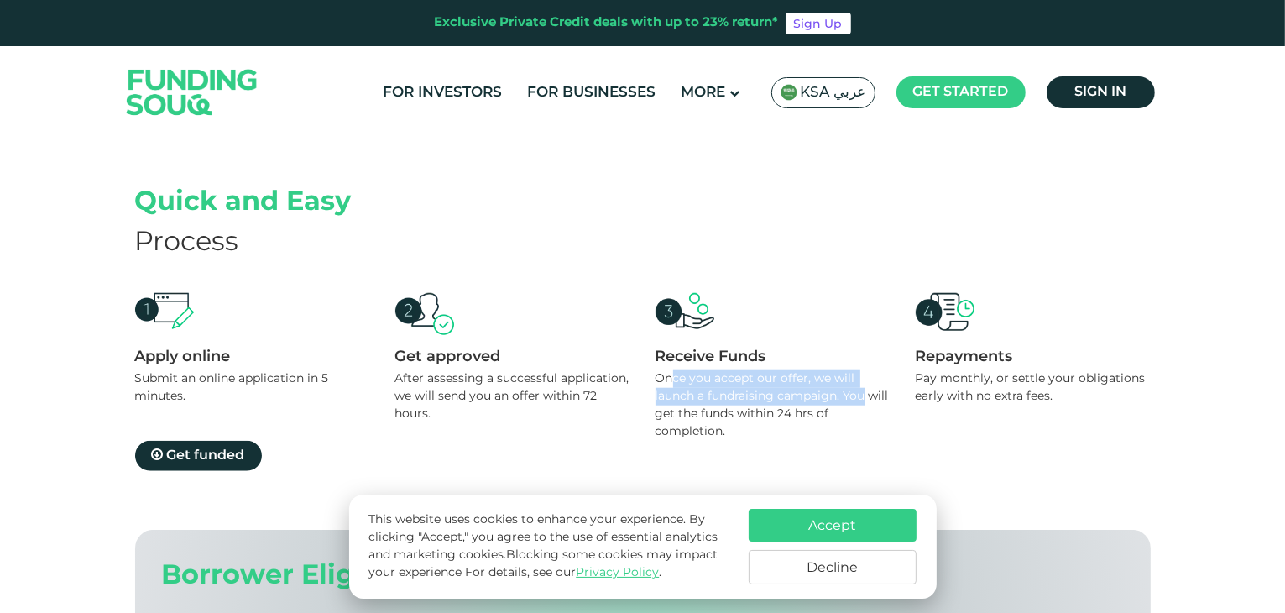
drag, startPoint x: 696, startPoint y: 377, endPoint x: 863, endPoint y: 387, distance: 166.4
click at [863, 387] on div "Once you accept our offer, we will launch a fundraising campaign. You will get …" at bounding box center [772, 405] width 235 height 70
click at [923, 381] on div "Pay monthly, or settle your obligations early with no extra fees." at bounding box center [1032, 387] width 235 height 35
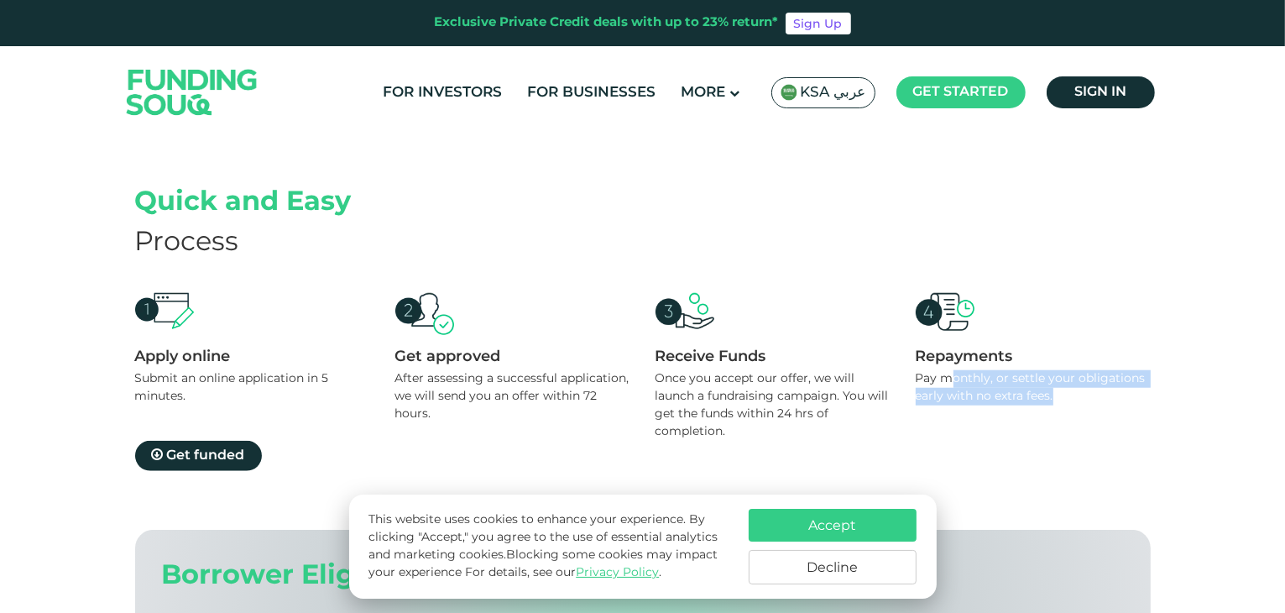
drag, startPoint x: 1041, startPoint y: 381, endPoint x: 1108, endPoint y: 380, distance: 67.1
click at [1108, 380] on div "Pay monthly, or settle your obligations early with no extra fees." at bounding box center [1032, 387] width 235 height 35
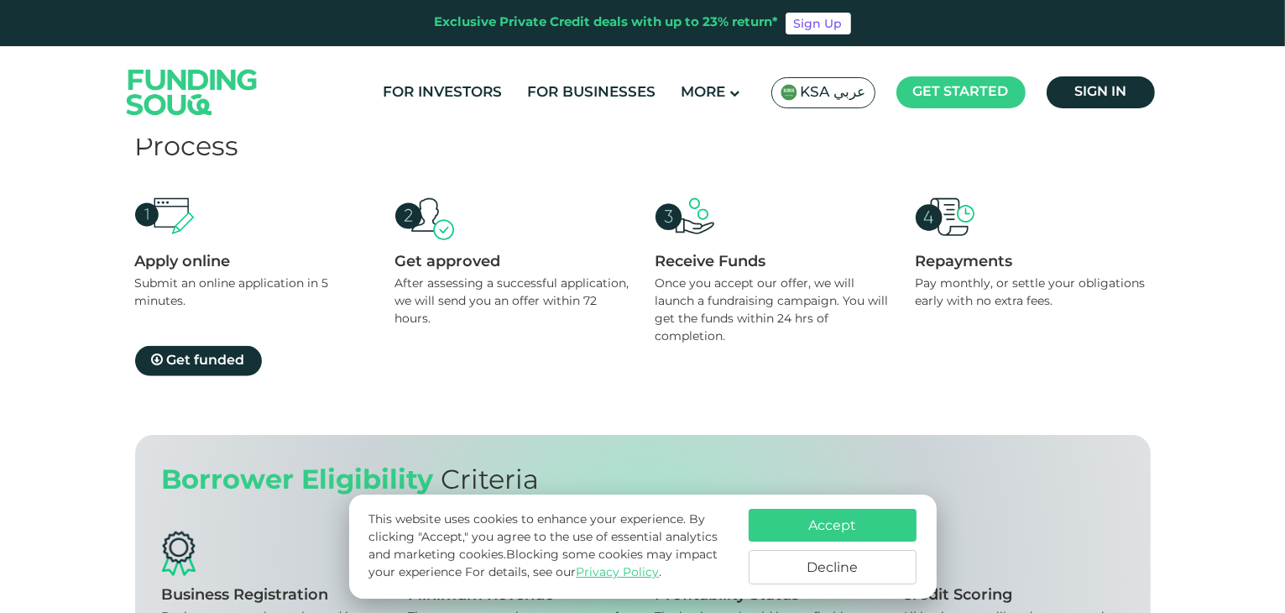
scroll to position [1762, 0]
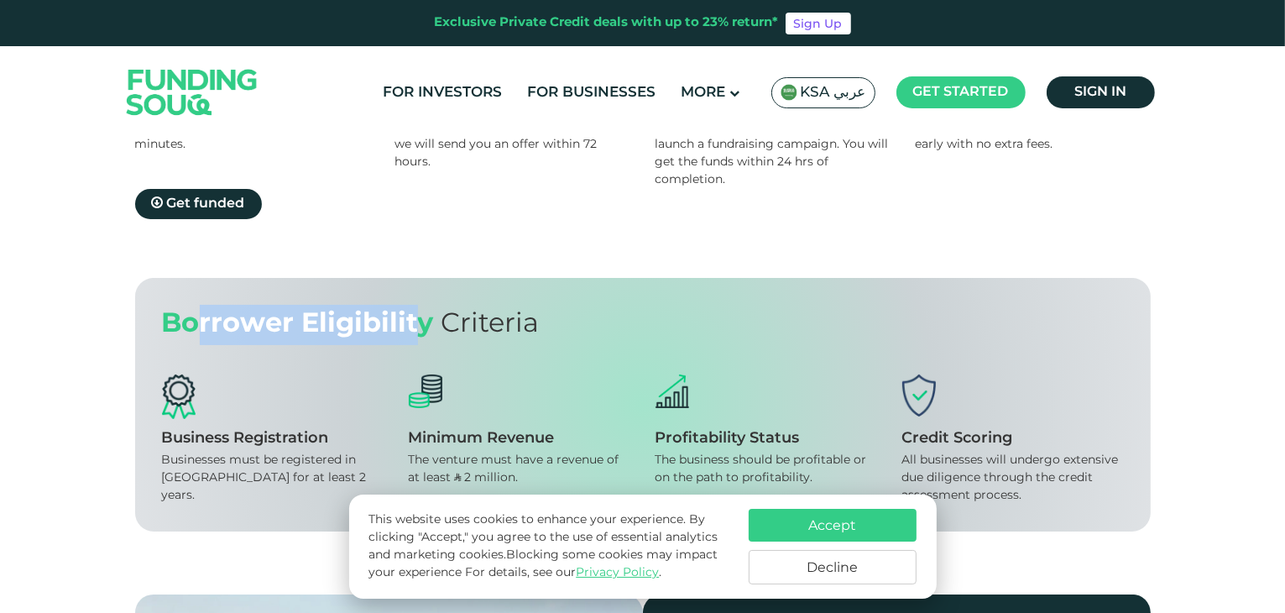
drag, startPoint x: 328, startPoint y: 312, endPoint x: 498, endPoint y: 317, distance: 169.6
click at [480, 317] on div "Borrower Eligibility Criteria" at bounding box center [643, 325] width 962 height 40
click at [508, 317] on span "Criteria" at bounding box center [490, 324] width 98 height 26
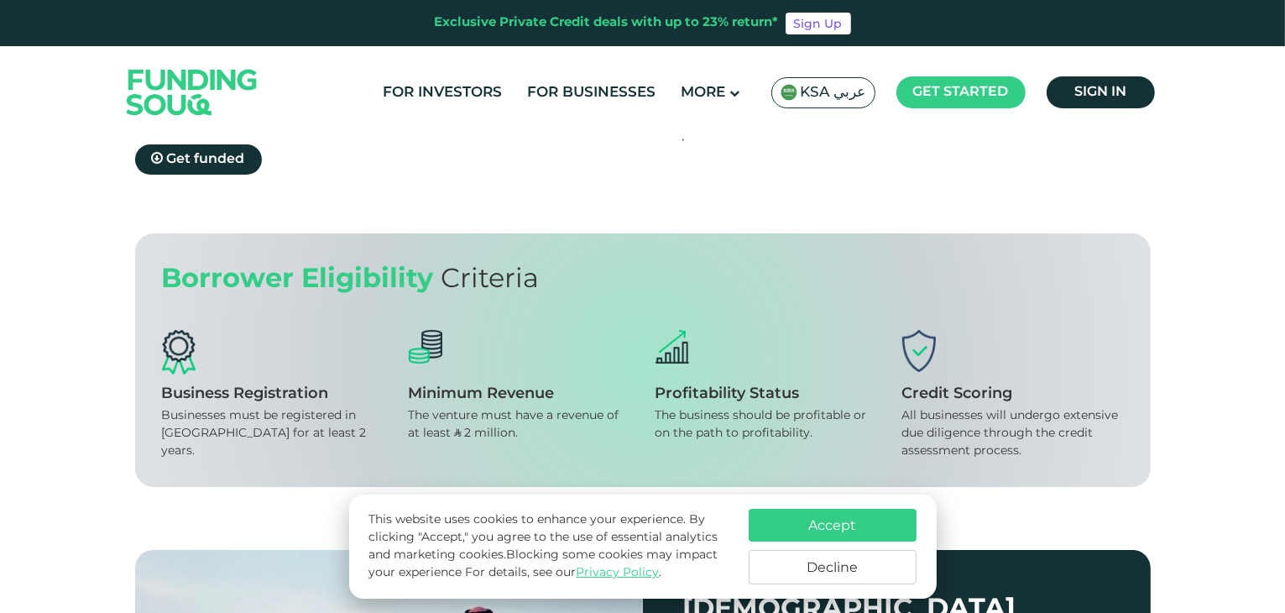
scroll to position [1846, 0]
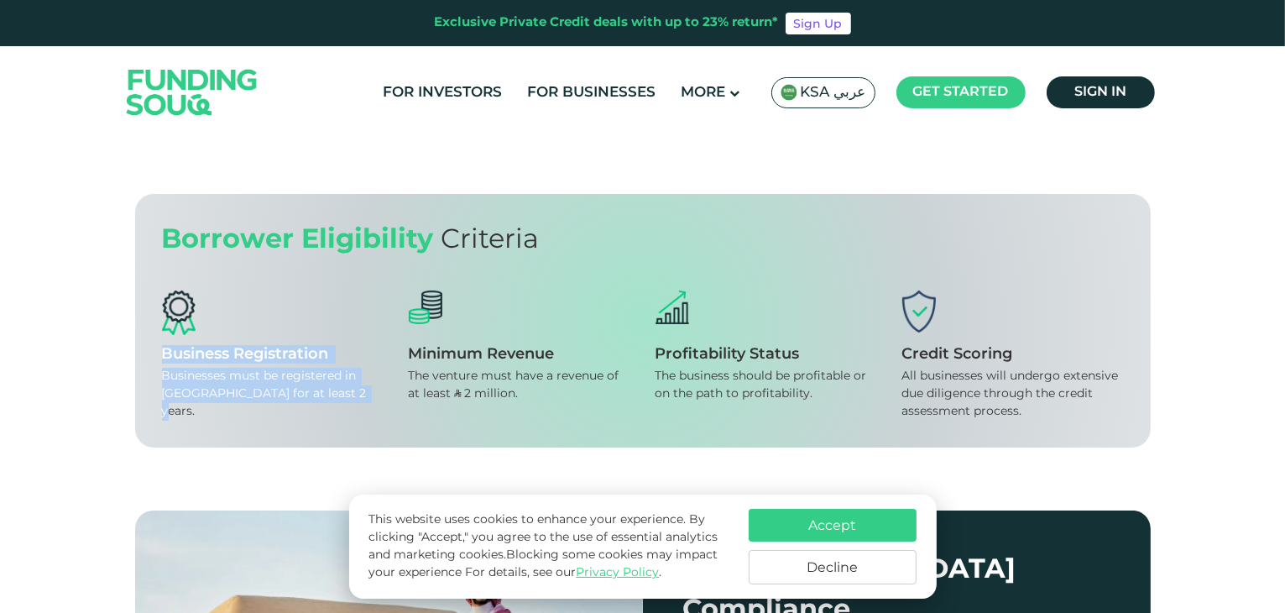
drag, startPoint x: 163, startPoint y: 341, endPoint x: 349, endPoint y: 380, distance: 190.2
click at [349, 380] on div "Business Registration Businesses must be registered in Saudi Arabia for at leas…" at bounding box center [273, 355] width 222 height 130
copy div "Business Registration Businesses must be registered in Saudi Arabia for at leas…"
click at [309, 374] on div "Businesses must be registered in Saudi Arabia for at least 2 years." at bounding box center [273, 394] width 222 height 53
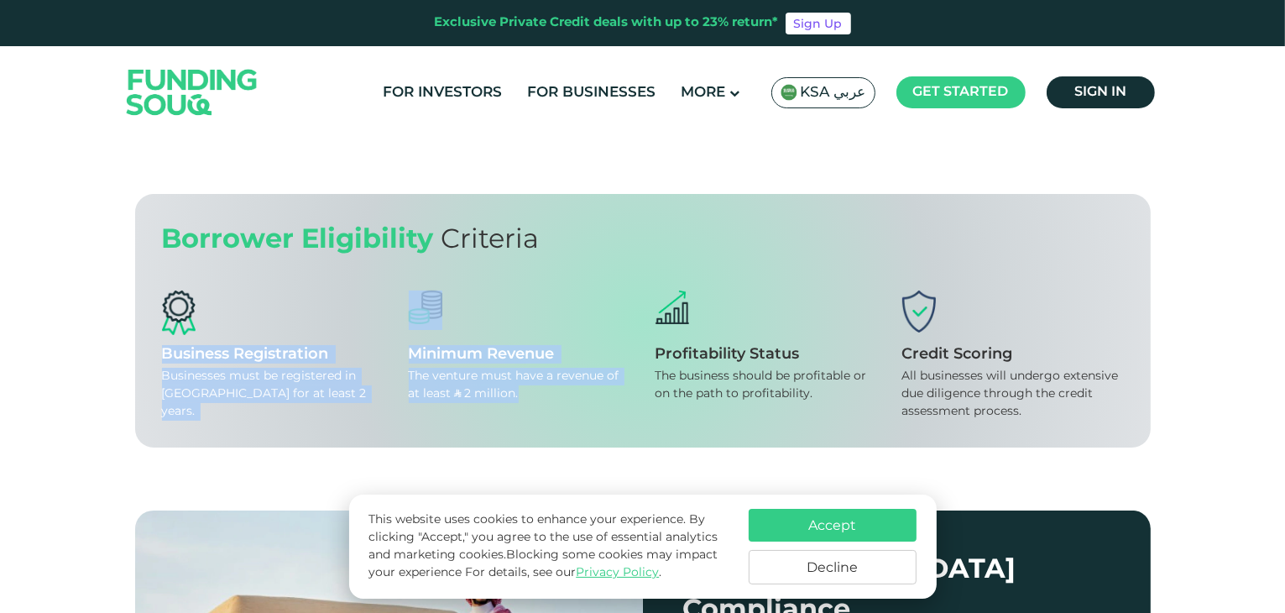
drag, startPoint x: 159, startPoint y: 341, endPoint x: 534, endPoint y: 387, distance: 377.1
click at [534, 387] on div "Borrower Eligibility Criteria Business Registration Businesses must be register…" at bounding box center [642, 320] width 1015 height 253
copy div "Business Registration Businesses must be registered in Saudi Arabia for at leas…"
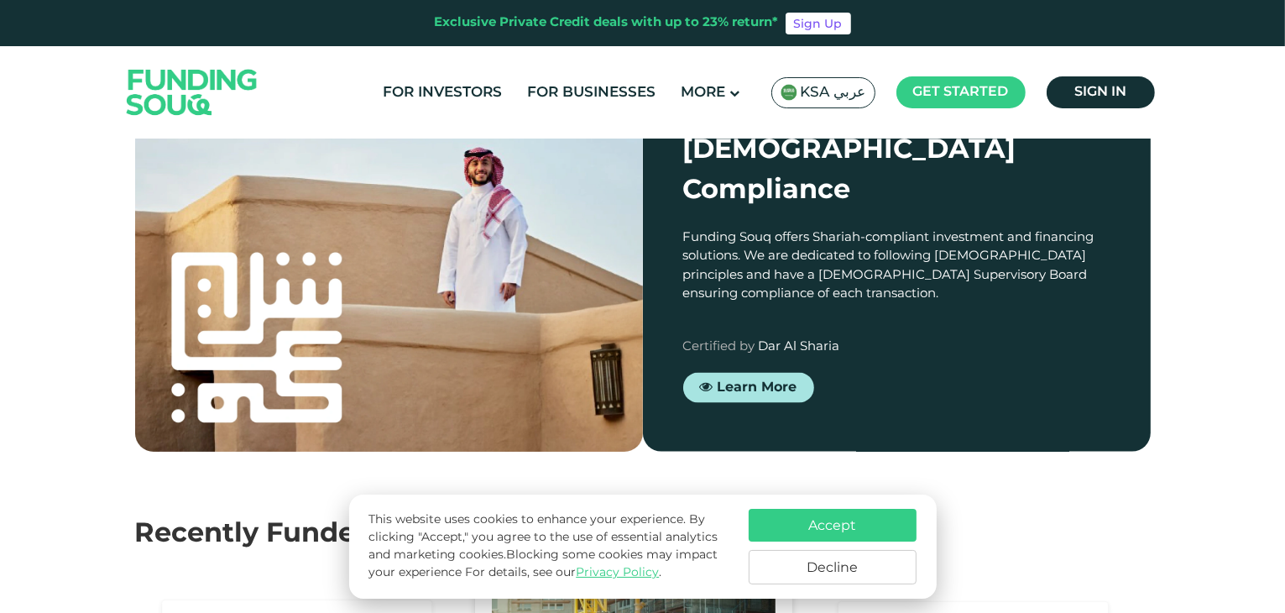
scroll to position [2601, 0]
